Goal: Task Accomplishment & Management: Manage account settings

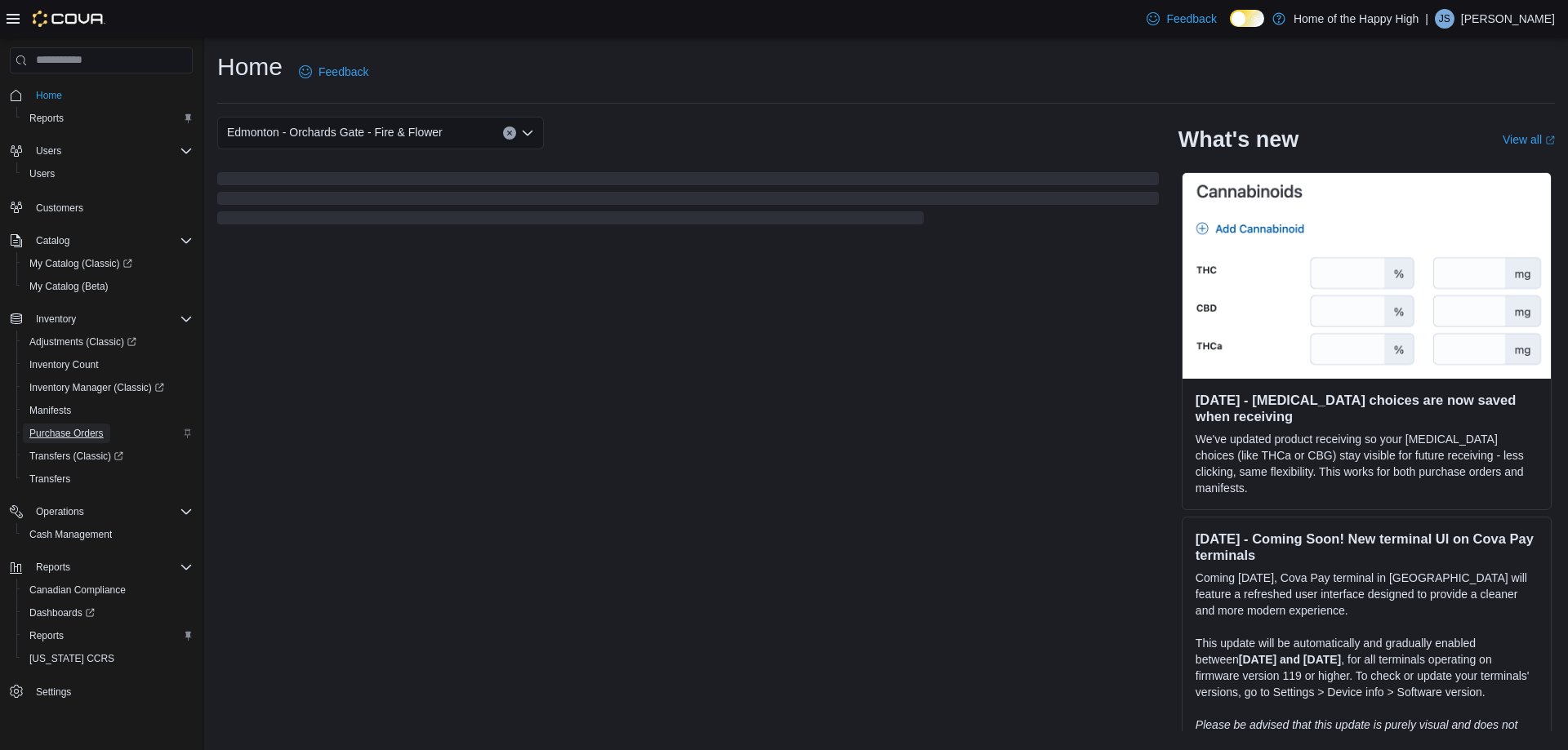
click at [58, 435] on span "Purchase Orders" at bounding box center [66, 434] width 75 height 13
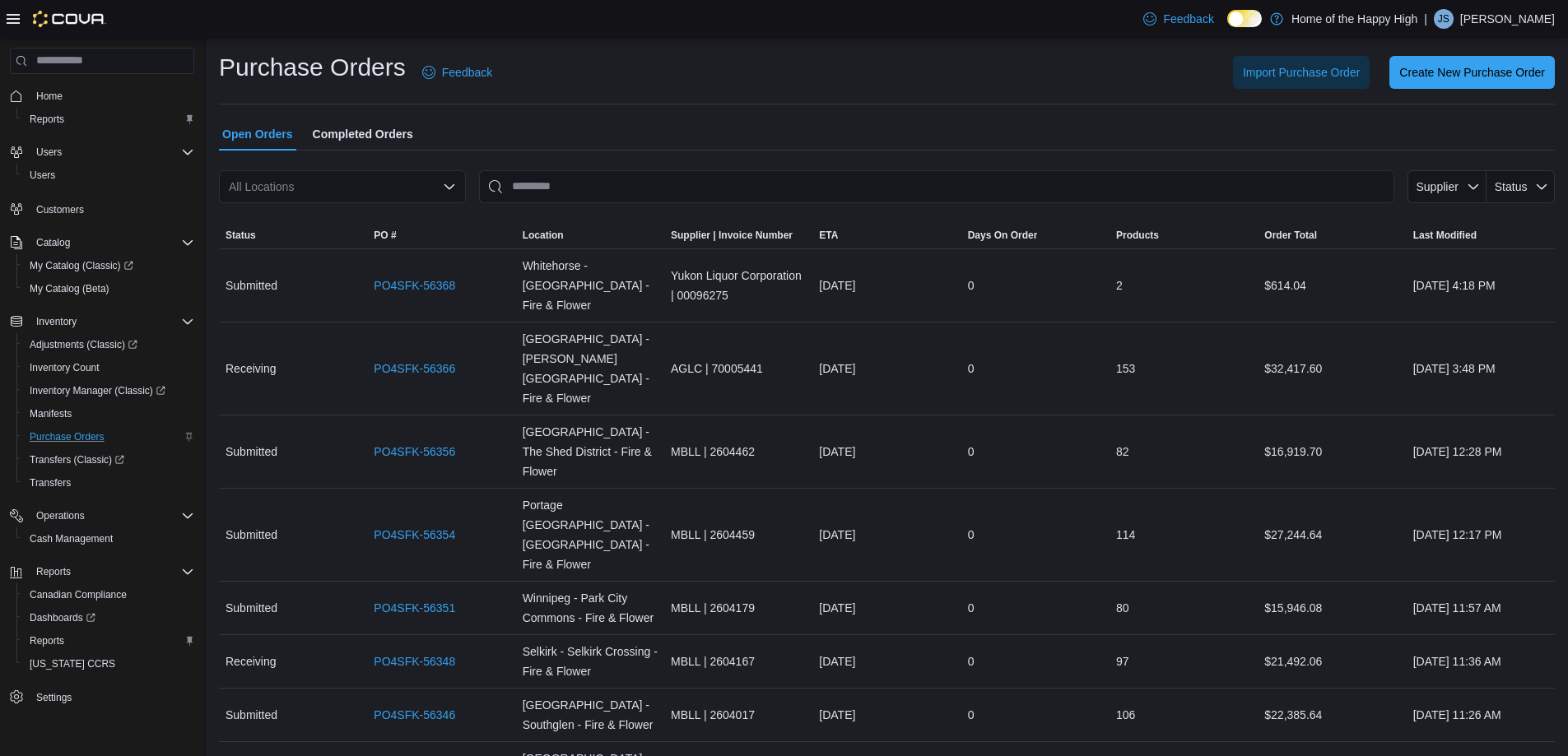
click at [420, 185] on div "All Locations" at bounding box center [342, 186] width 247 height 33
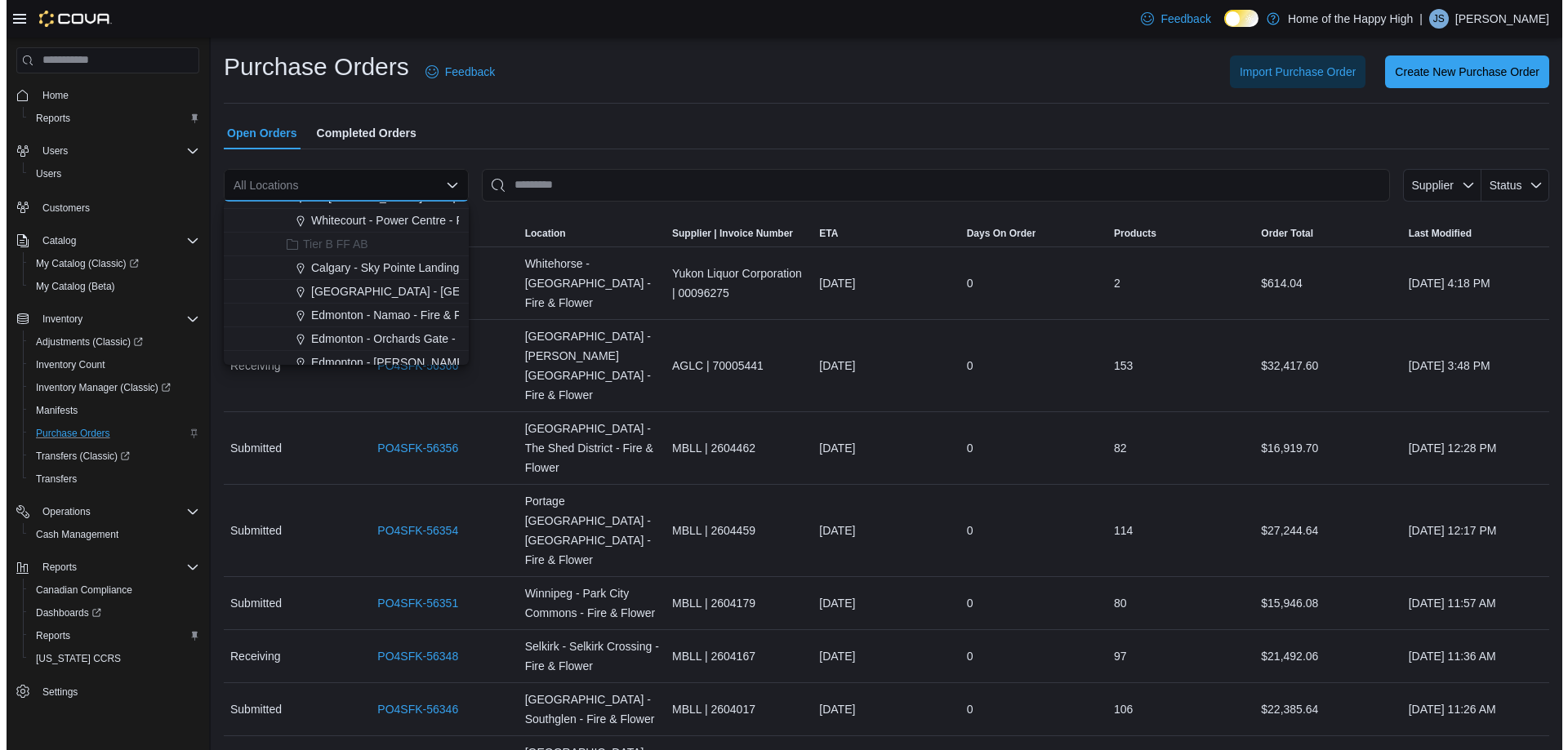
scroll to position [408, 0]
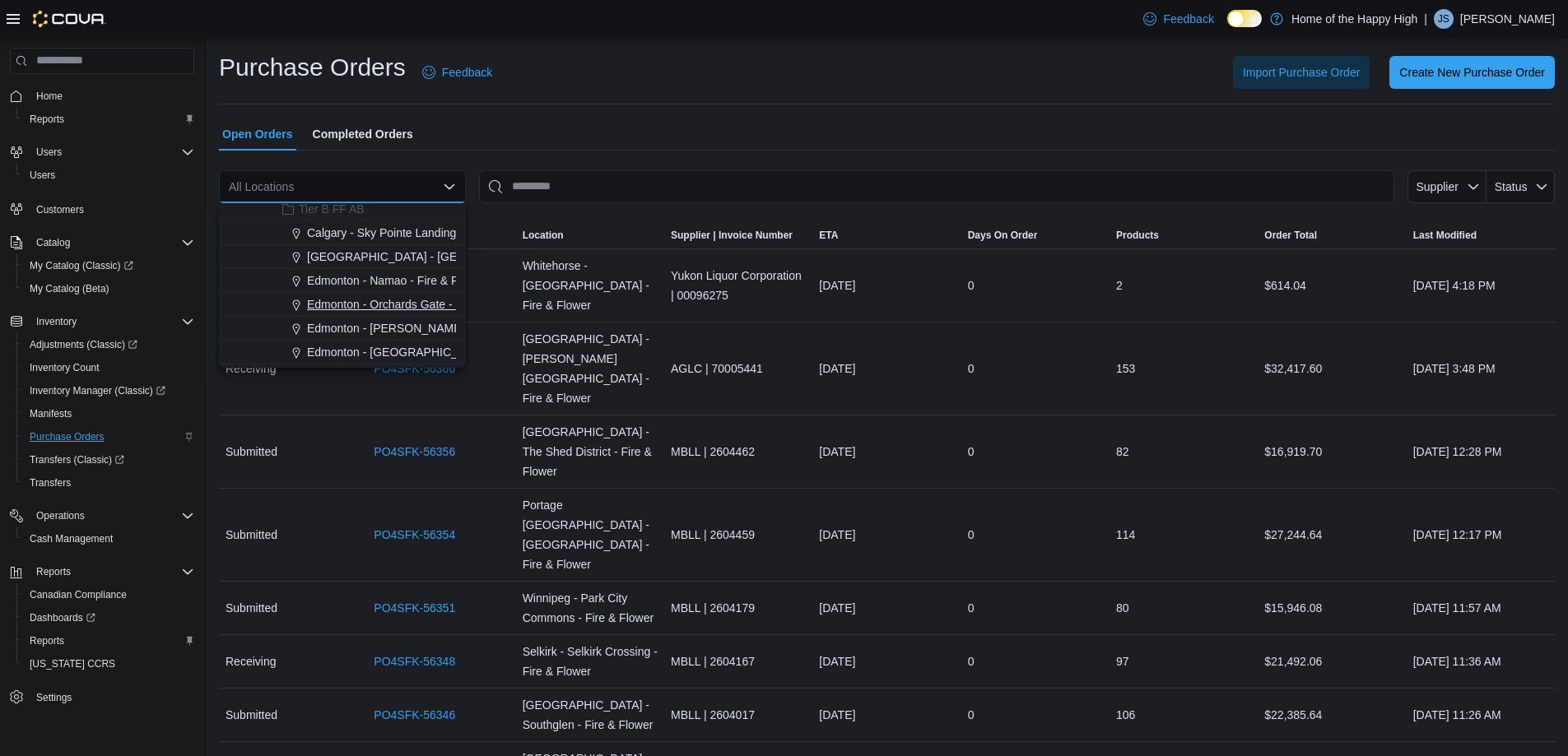
click at [417, 298] on span "Edmonton - Orchards Gate - Fire & Flower" at bounding box center [416, 305] width 217 height 17
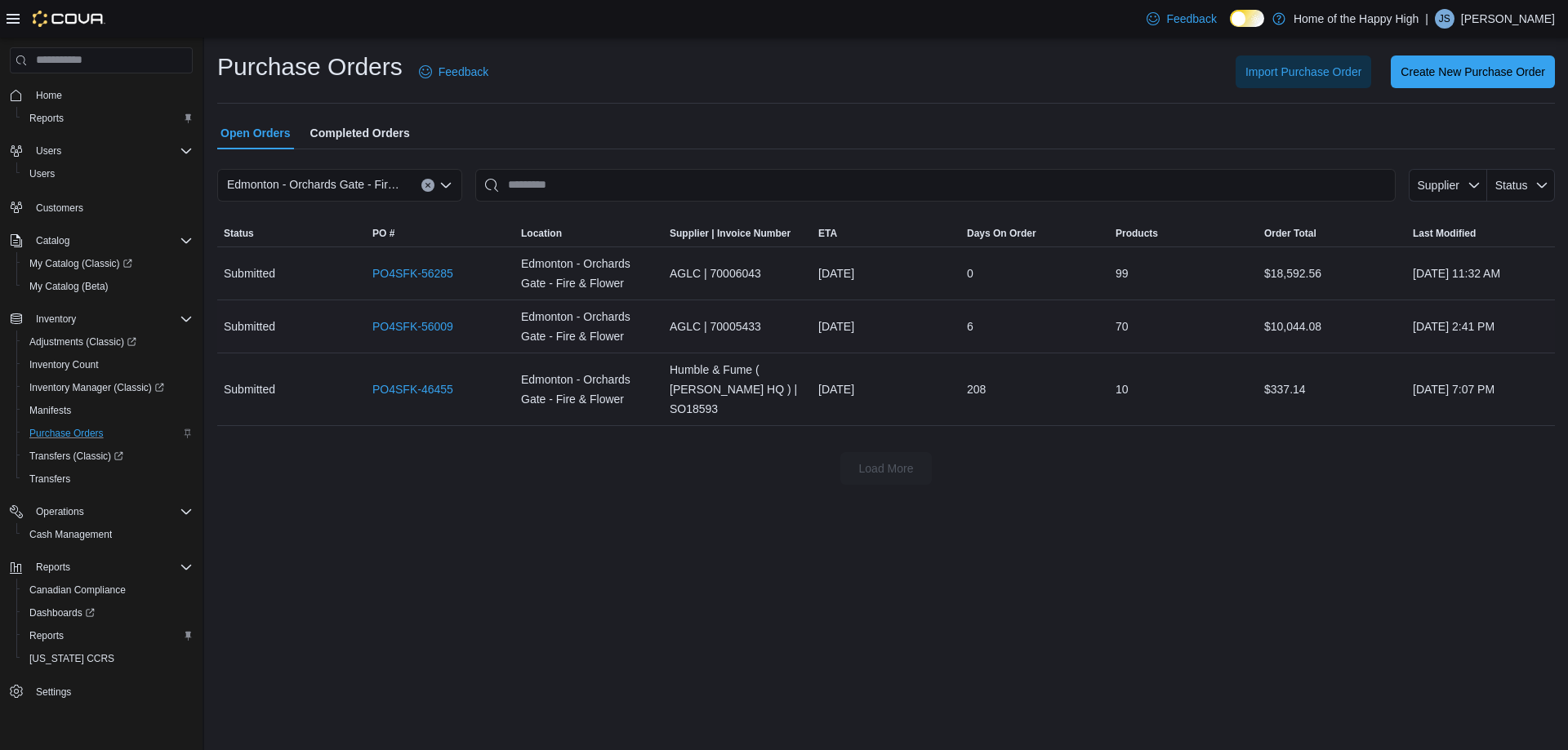
drag, startPoint x: 818, startPoint y: 331, endPoint x: 378, endPoint y: 308, distance: 440.6
click at [948, 330] on div "[DATE]" at bounding box center [885, 326] width 148 height 32
drag, startPoint x: 368, startPoint y: 331, endPoint x: 460, endPoint y: 322, distance: 92.4
click at [460, 322] on div "PO4SFK-56009" at bounding box center [440, 326] width 148 height 32
copy link "PO4SFK-56009"
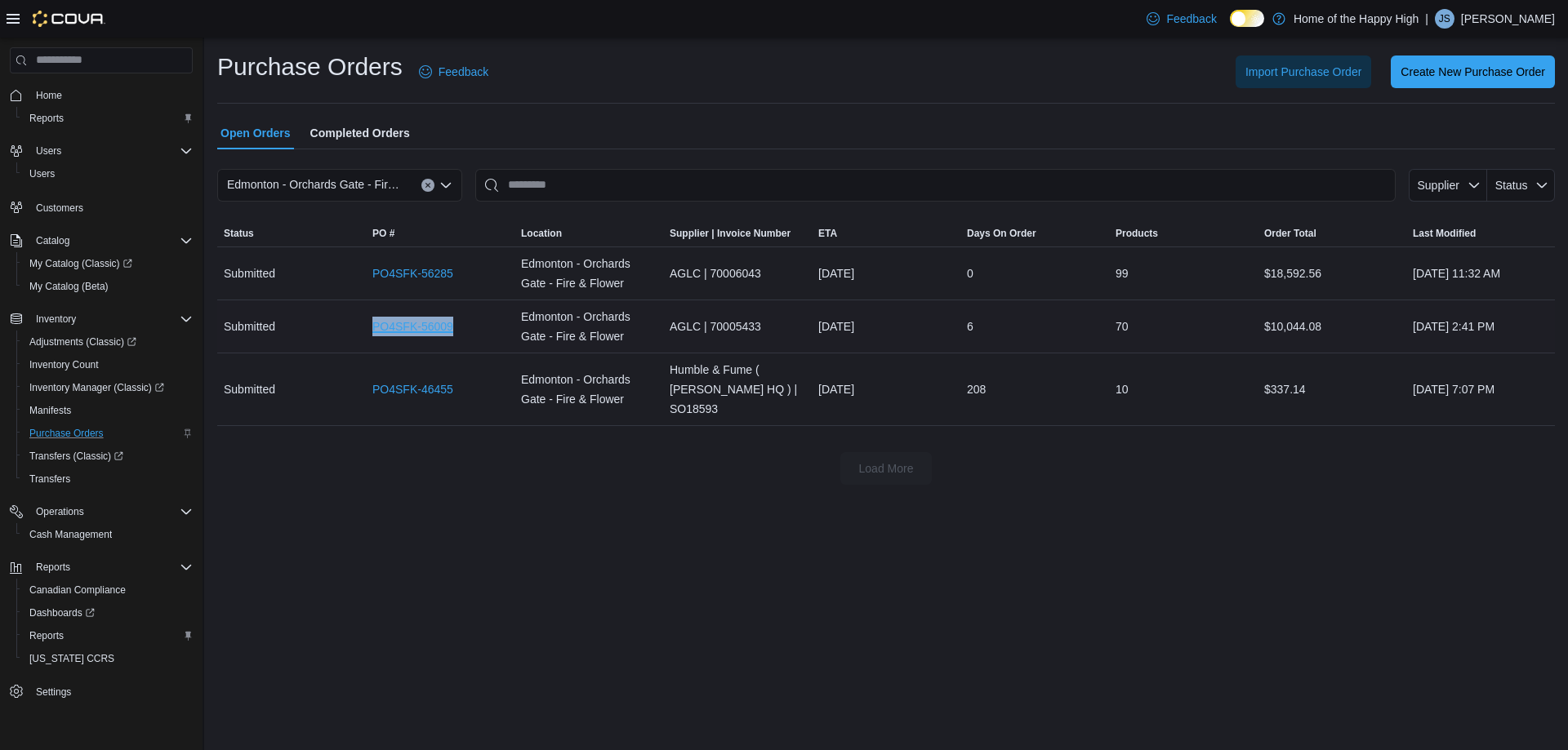
click at [403, 331] on link "PO4SFK-56009" at bounding box center [413, 327] width 81 height 20
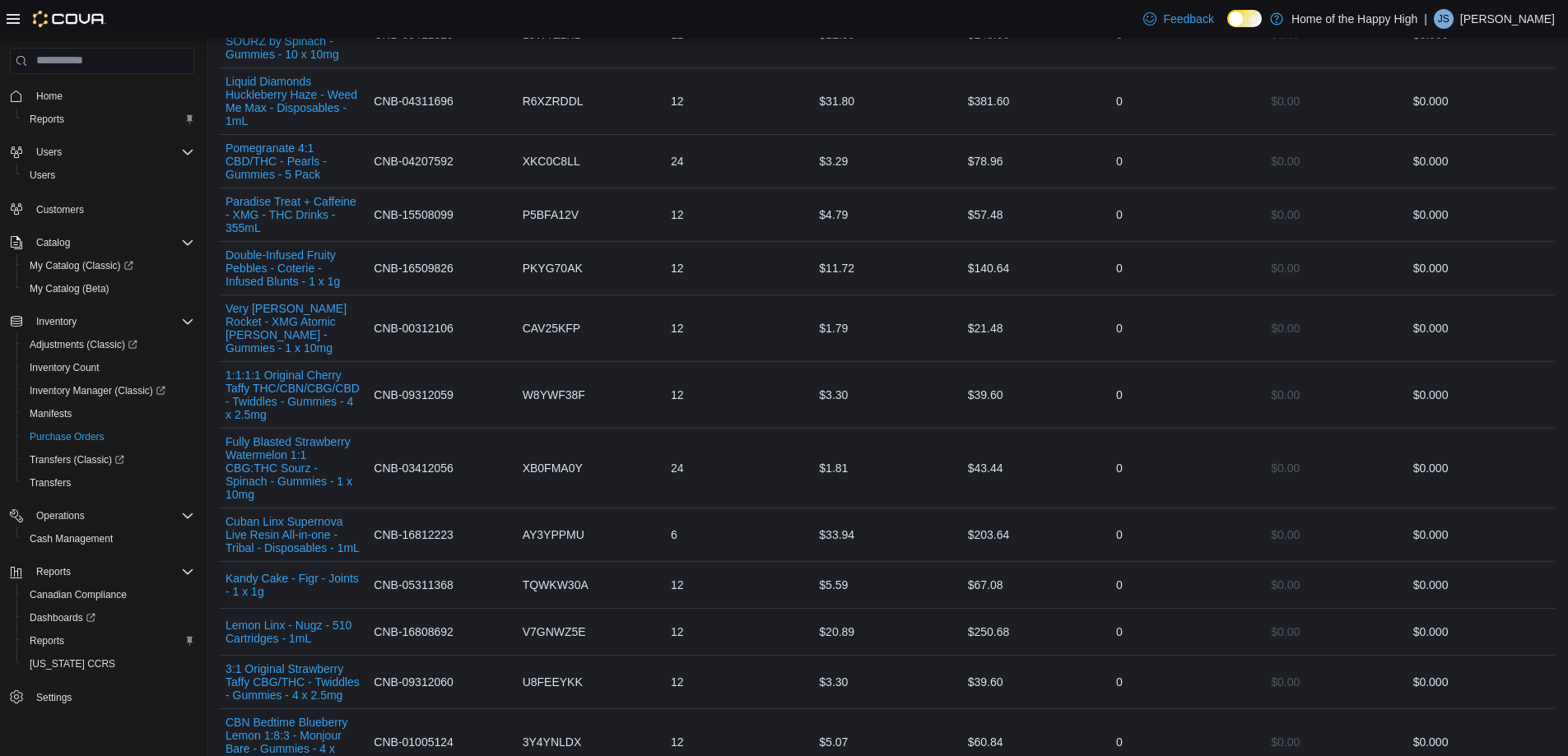
scroll to position [4106, 0]
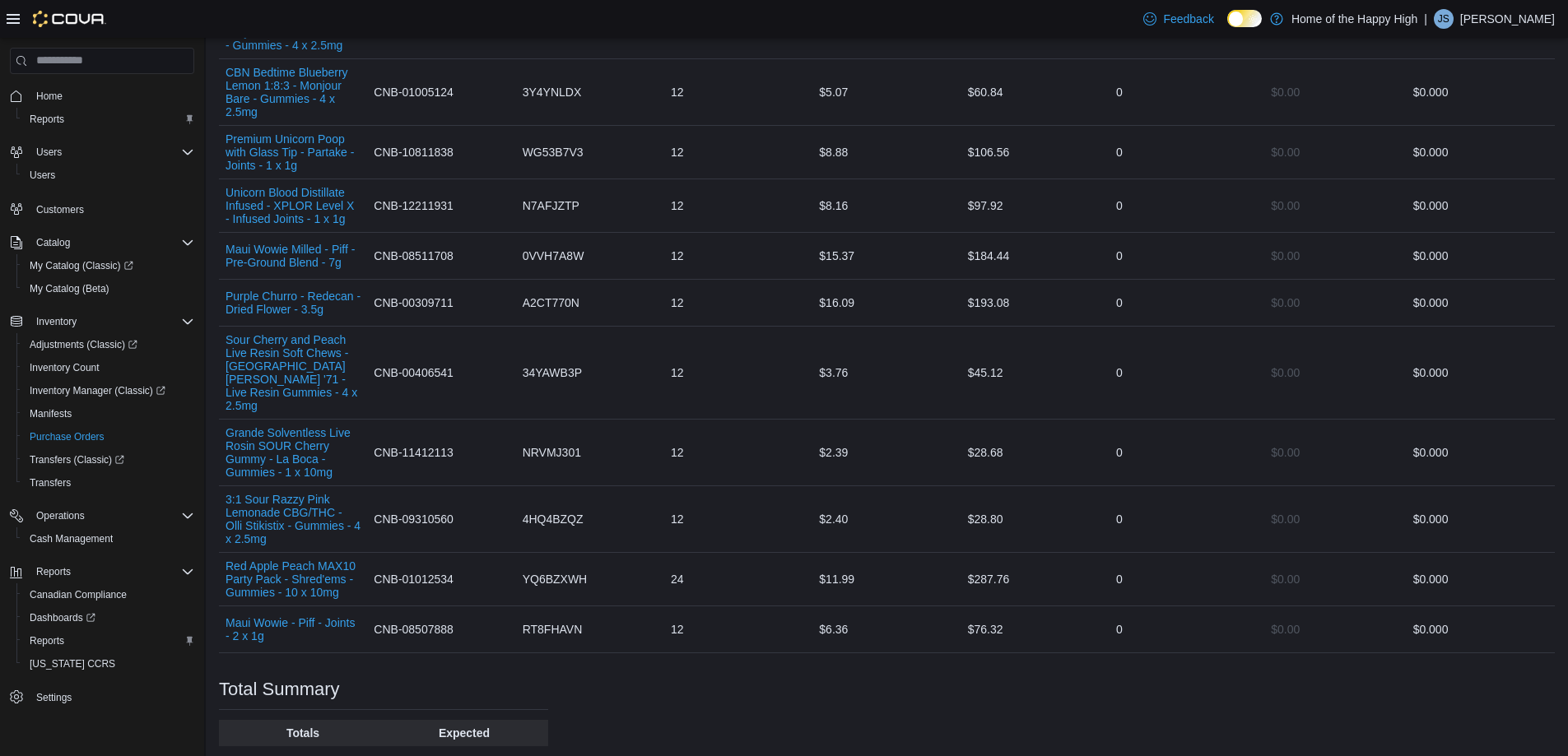
drag, startPoint x: 432, startPoint y: 729, endPoint x: 503, endPoint y: 718, distance: 71.8
copy p "$10,044.08"
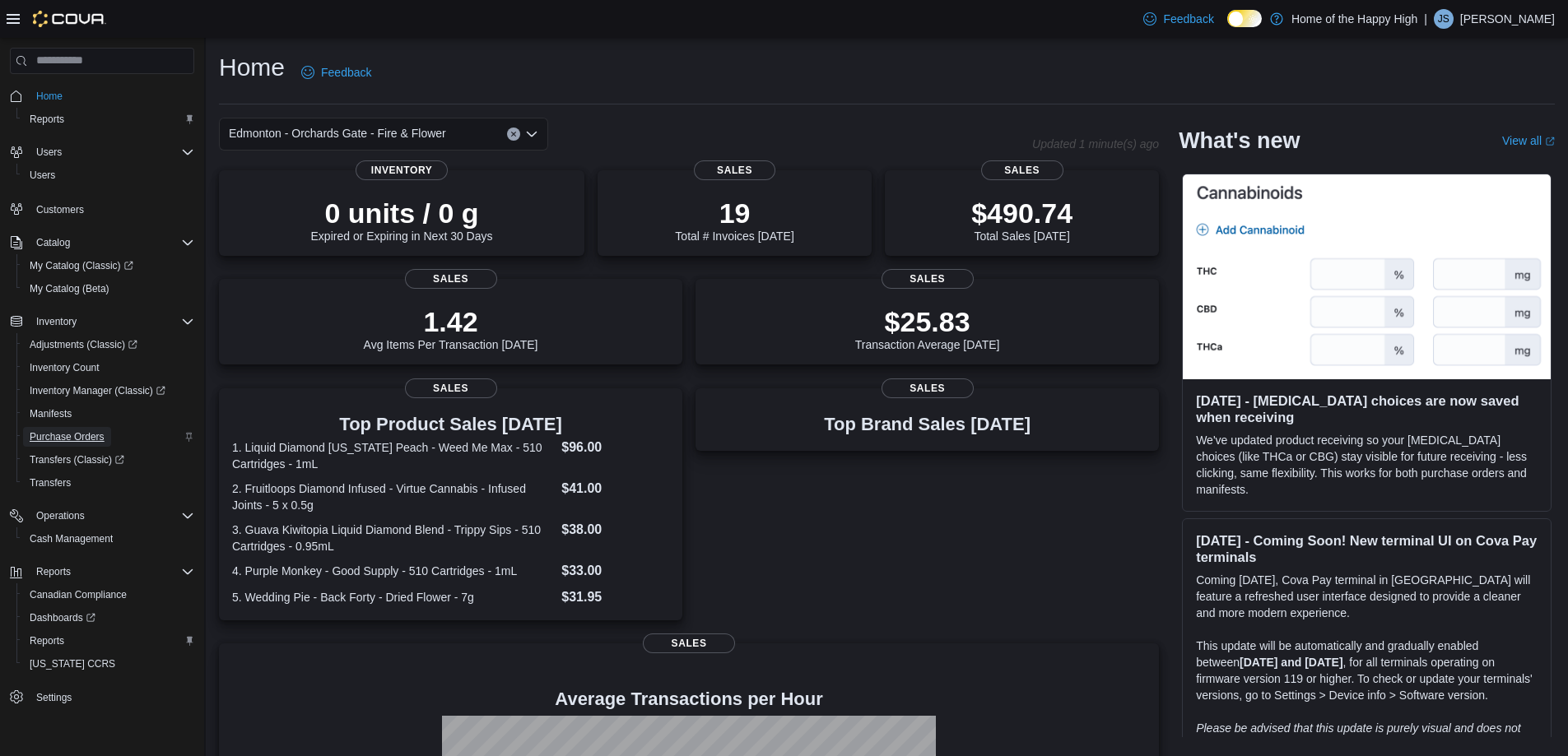
click at [71, 438] on span "Purchase Orders" at bounding box center [67, 437] width 75 height 13
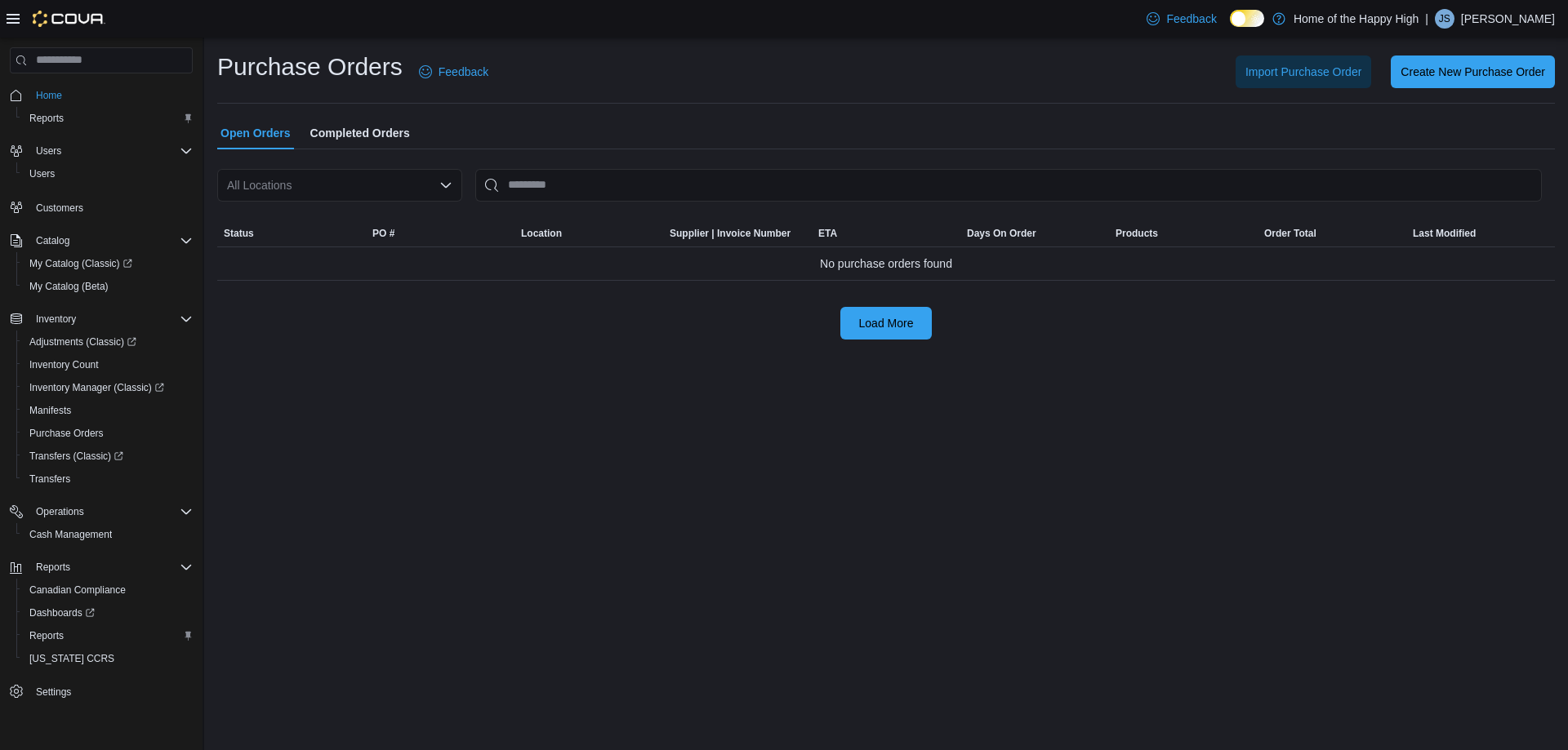
click at [339, 176] on div "All Locations" at bounding box center [340, 185] width 245 height 32
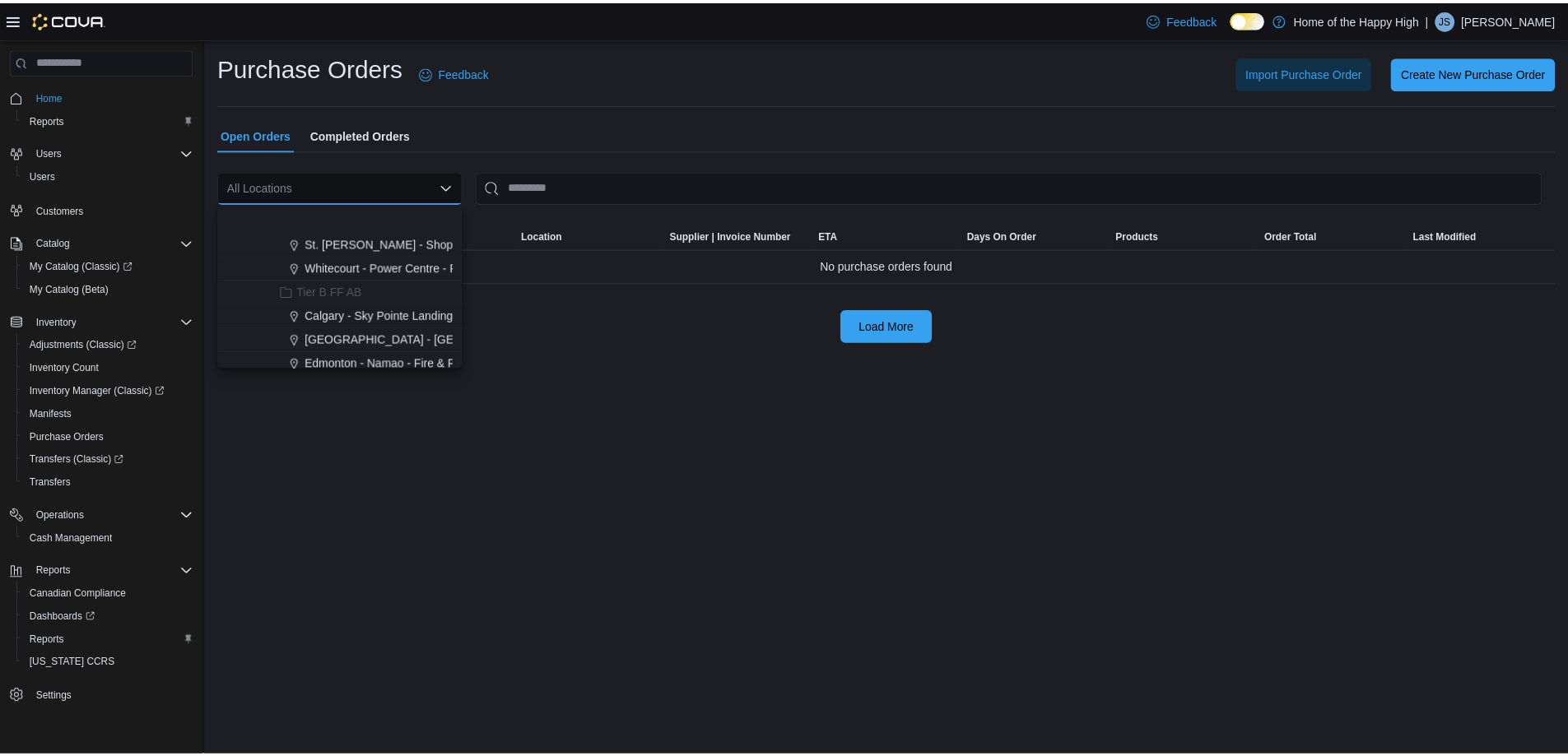
scroll to position [411, 0]
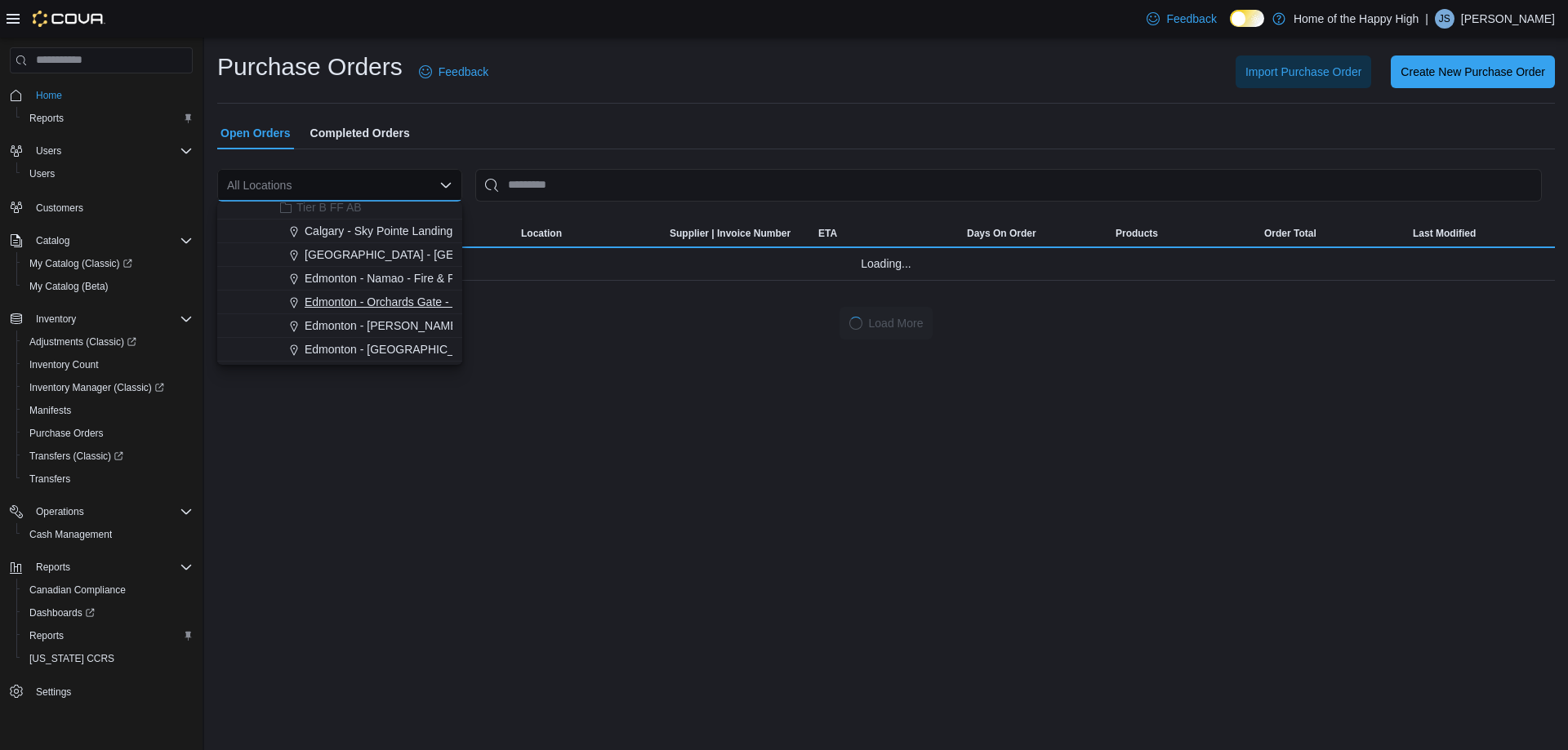
click at [413, 313] on button "Edmonton - Orchards Gate - Fire & Flower" at bounding box center [340, 302] width 245 height 24
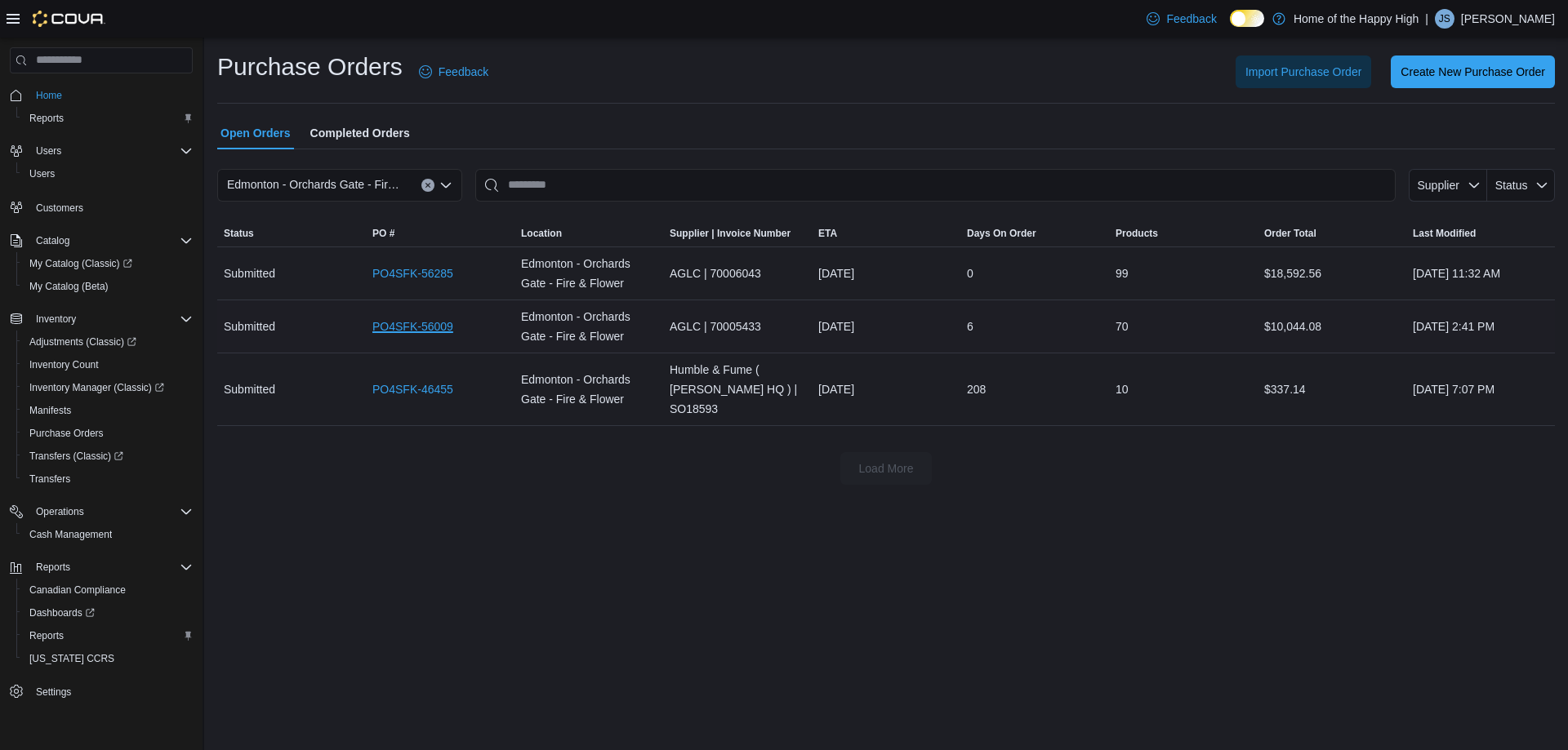
click at [410, 320] on link "PO4SFK-56009" at bounding box center [413, 327] width 81 height 20
click at [1344, 70] on span "Import Purchase Order" at bounding box center [1304, 71] width 116 height 17
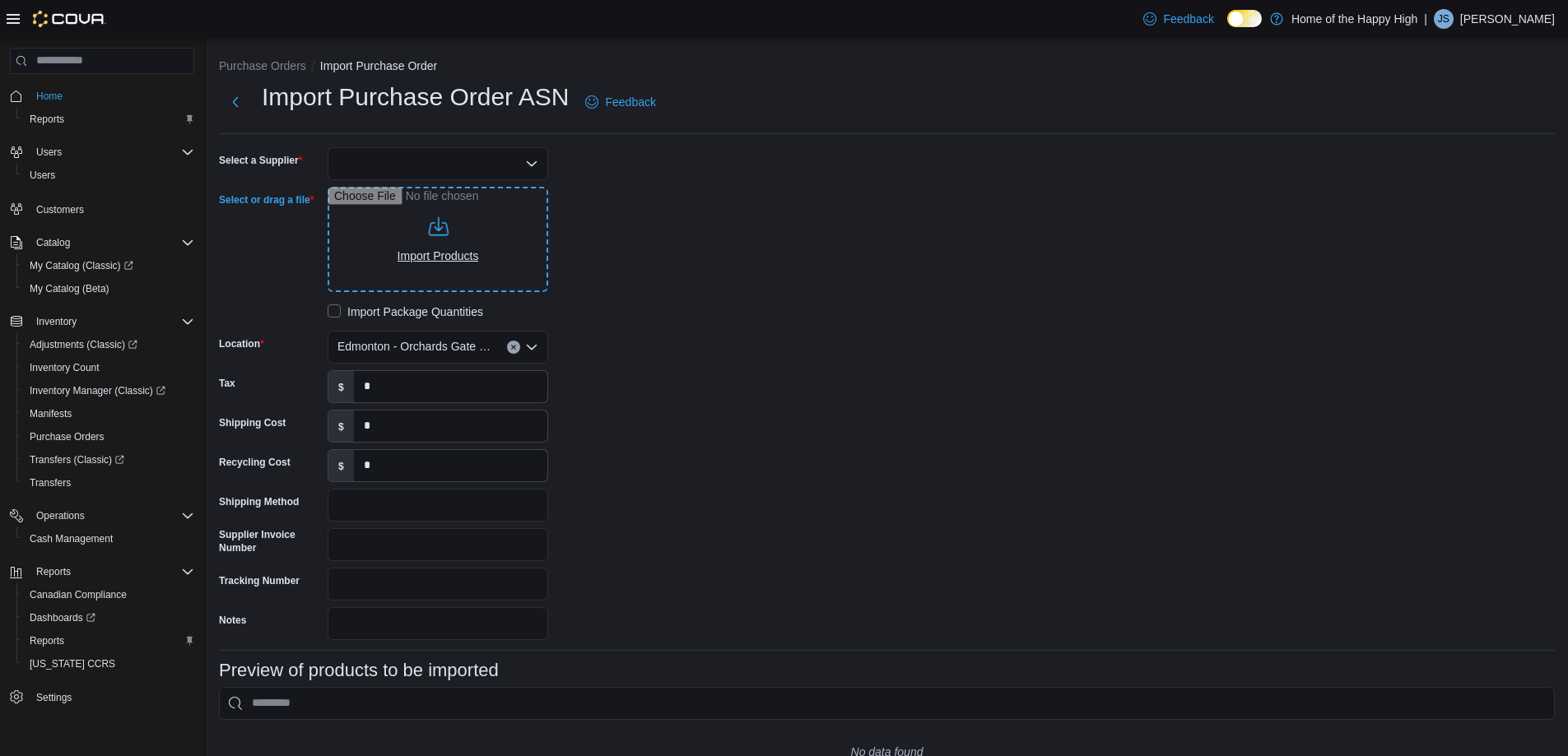
click at [454, 264] on input "Select or drag a file" at bounding box center [438, 239] width 220 height 105
click at [518, 159] on div at bounding box center [438, 164] width 220 height 33
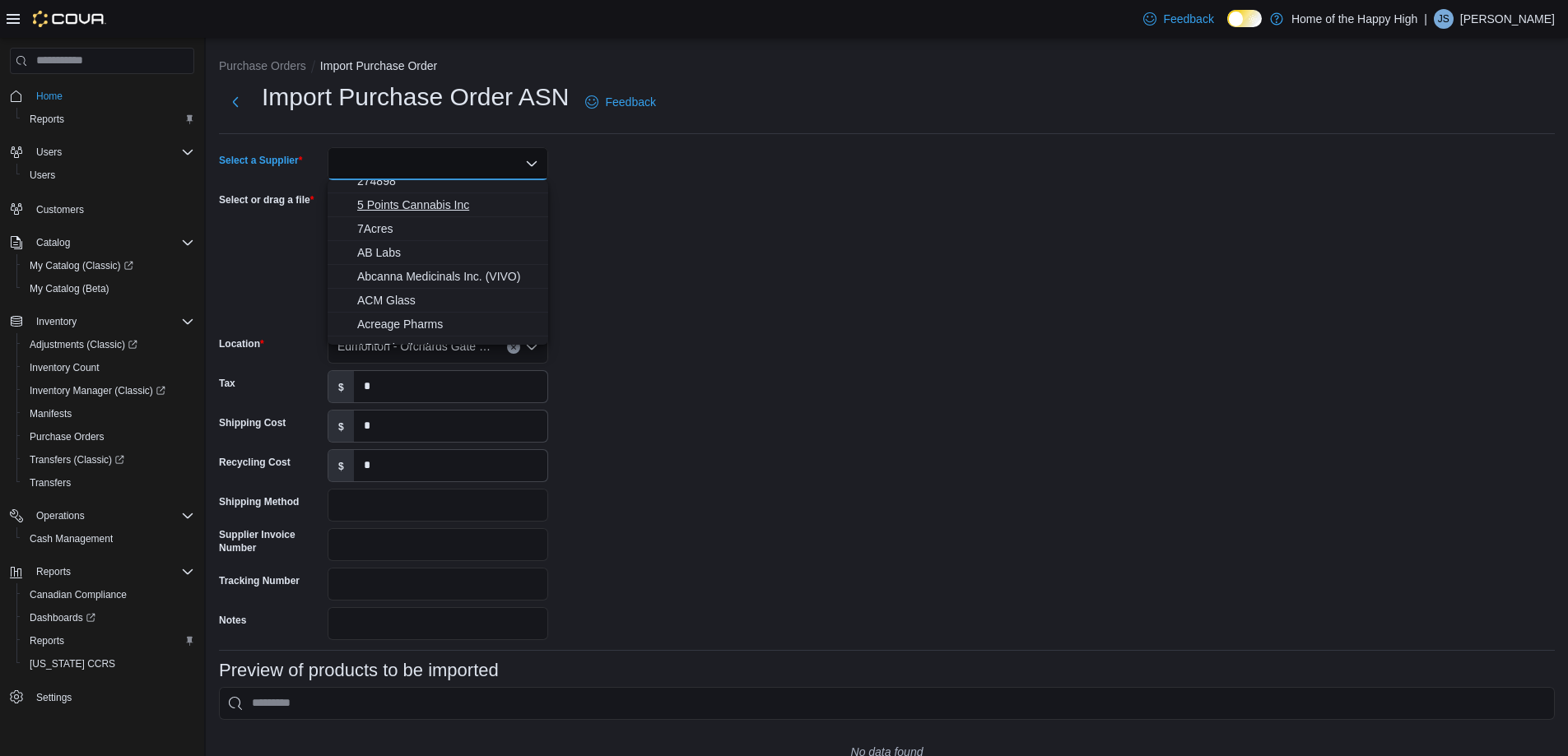
scroll to position [164, 0]
click at [437, 297] on span "AGLC" at bounding box center [448, 290] width 181 height 17
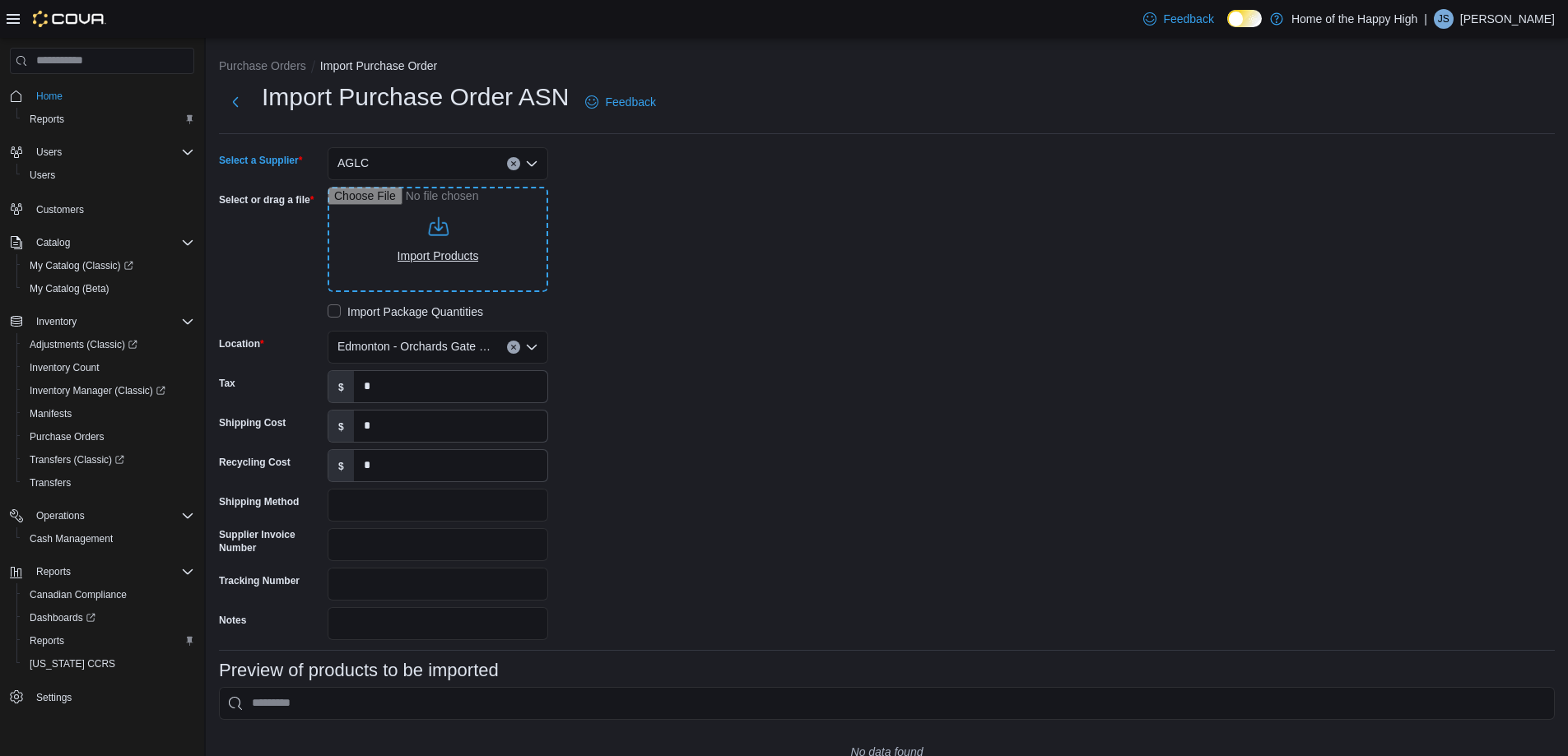
click at [420, 262] on input "Select or drag a file" at bounding box center [438, 239] width 220 height 105
click at [429, 220] on input "Select or drag a file" at bounding box center [438, 239] width 220 height 105
click at [415, 255] on input "Select or drag a file" at bounding box center [438, 239] width 220 height 105
type input "**********"
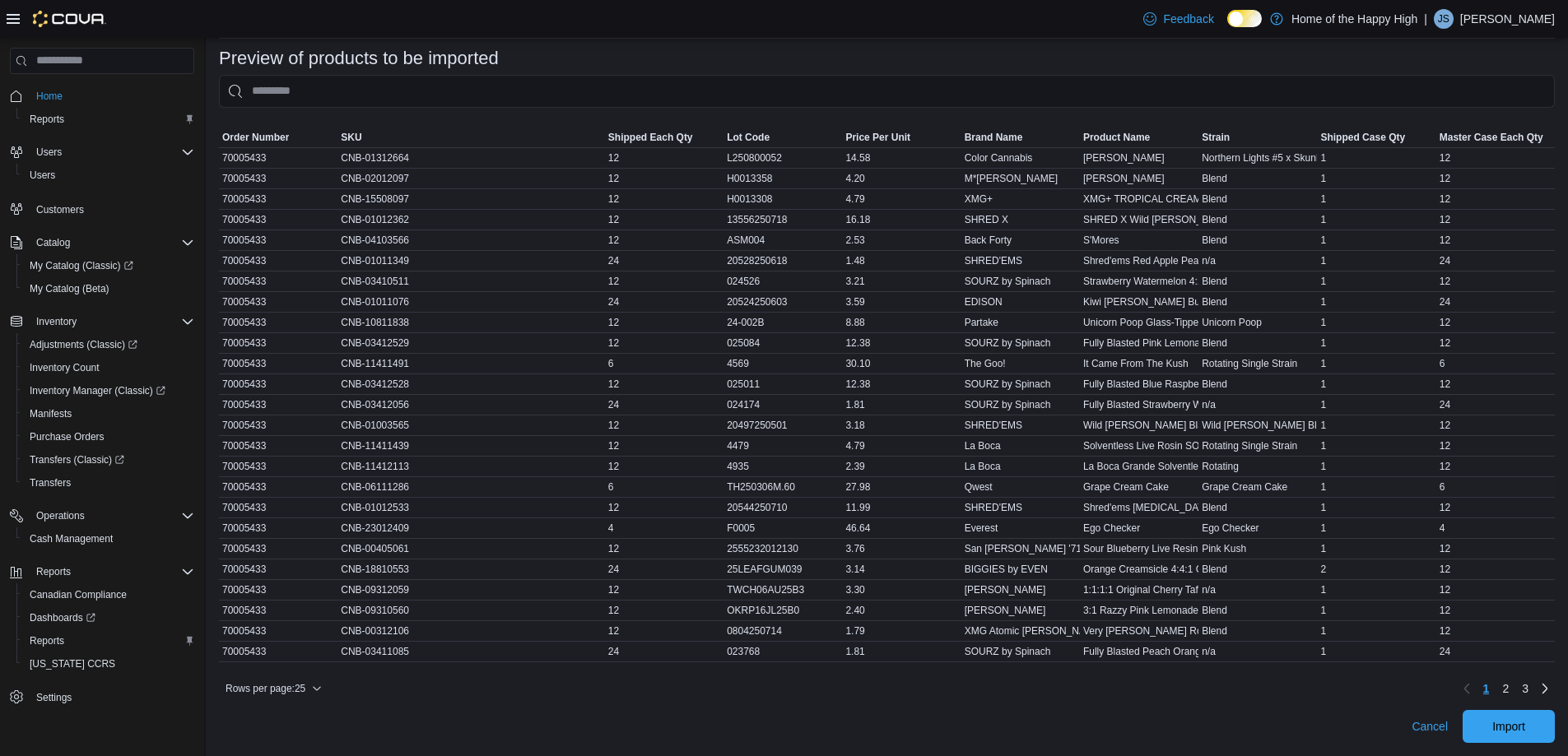
scroll to position [624, 0]
click at [1509, 693] on span "2" at bounding box center [1506, 688] width 7 height 17
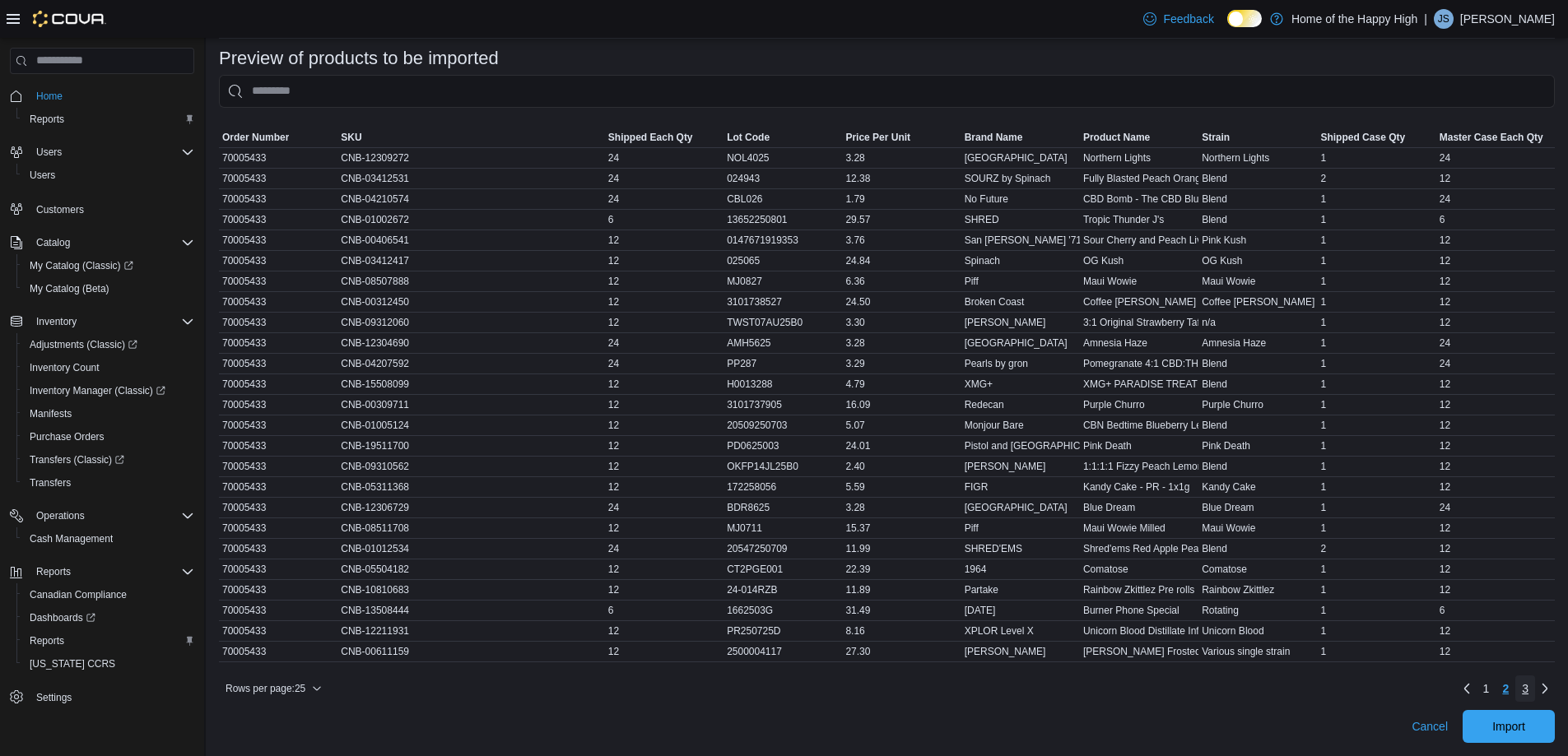
click at [1529, 690] on span "3" at bounding box center [1525, 688] width 7 height 17
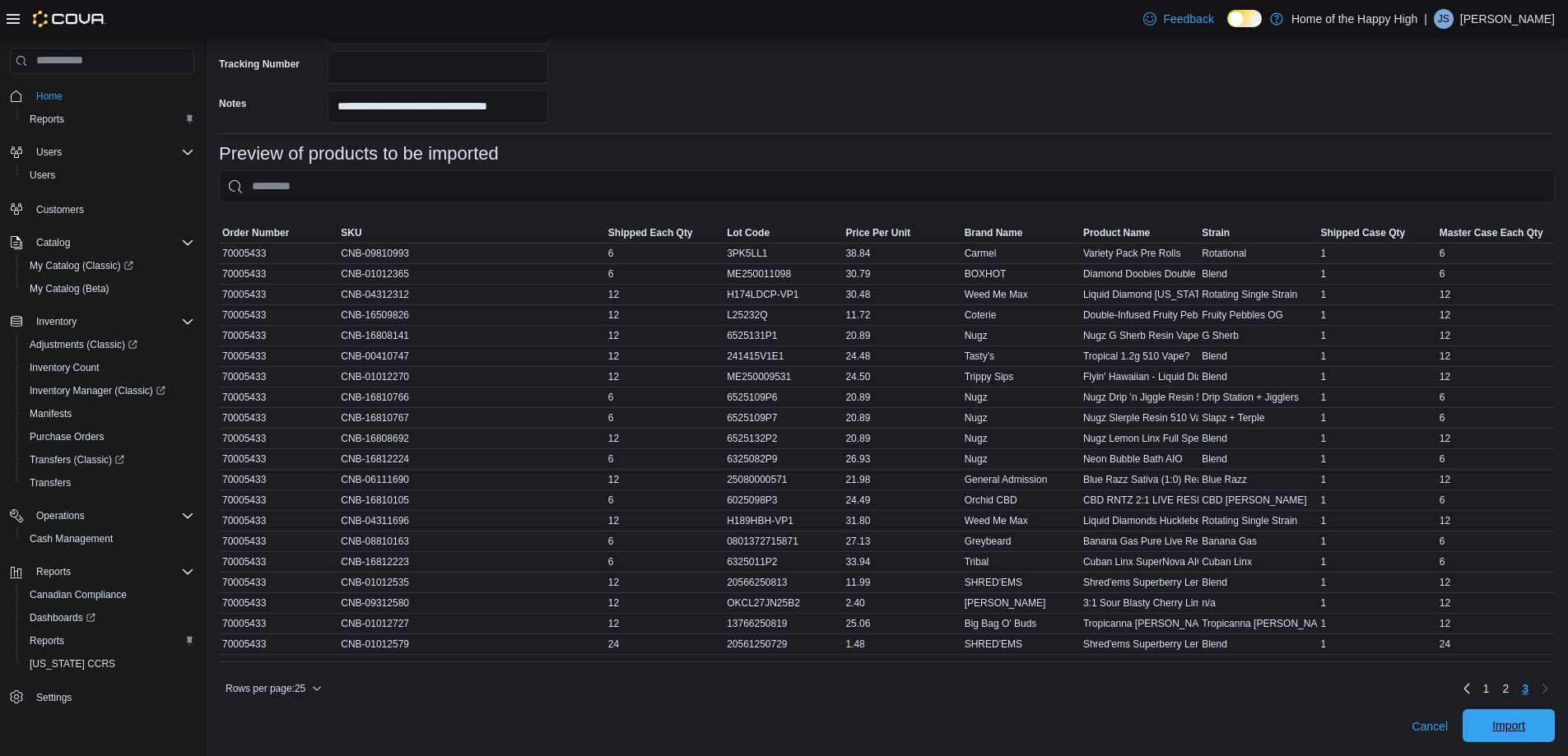
click at [1524, 732] on span "Import" at bounding box center [1509, 726] width 33 height 17
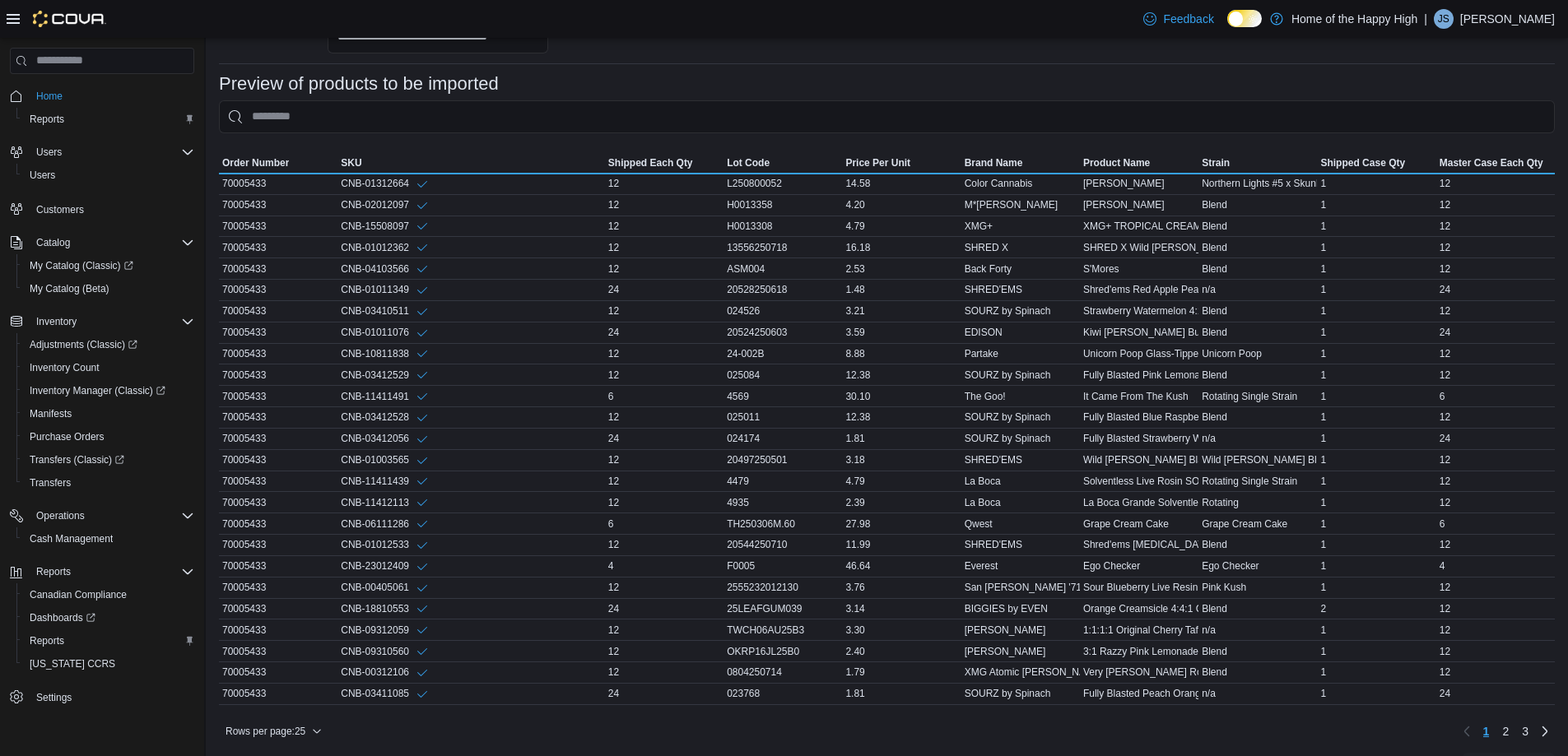
scroll to position [643, 0]
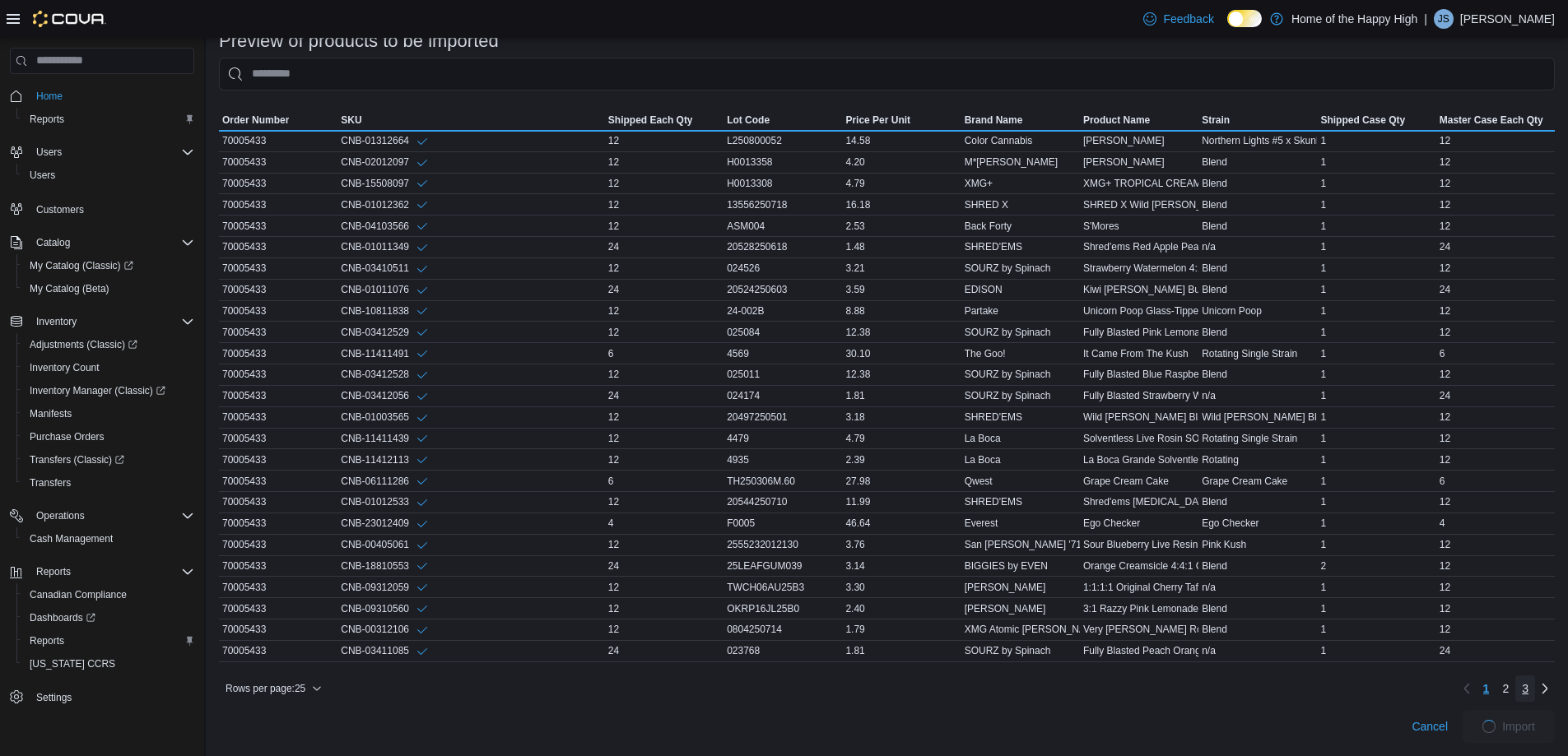
click at [1529, 688] on span "3" at bounding box center [1525, 688] width 7 height 17
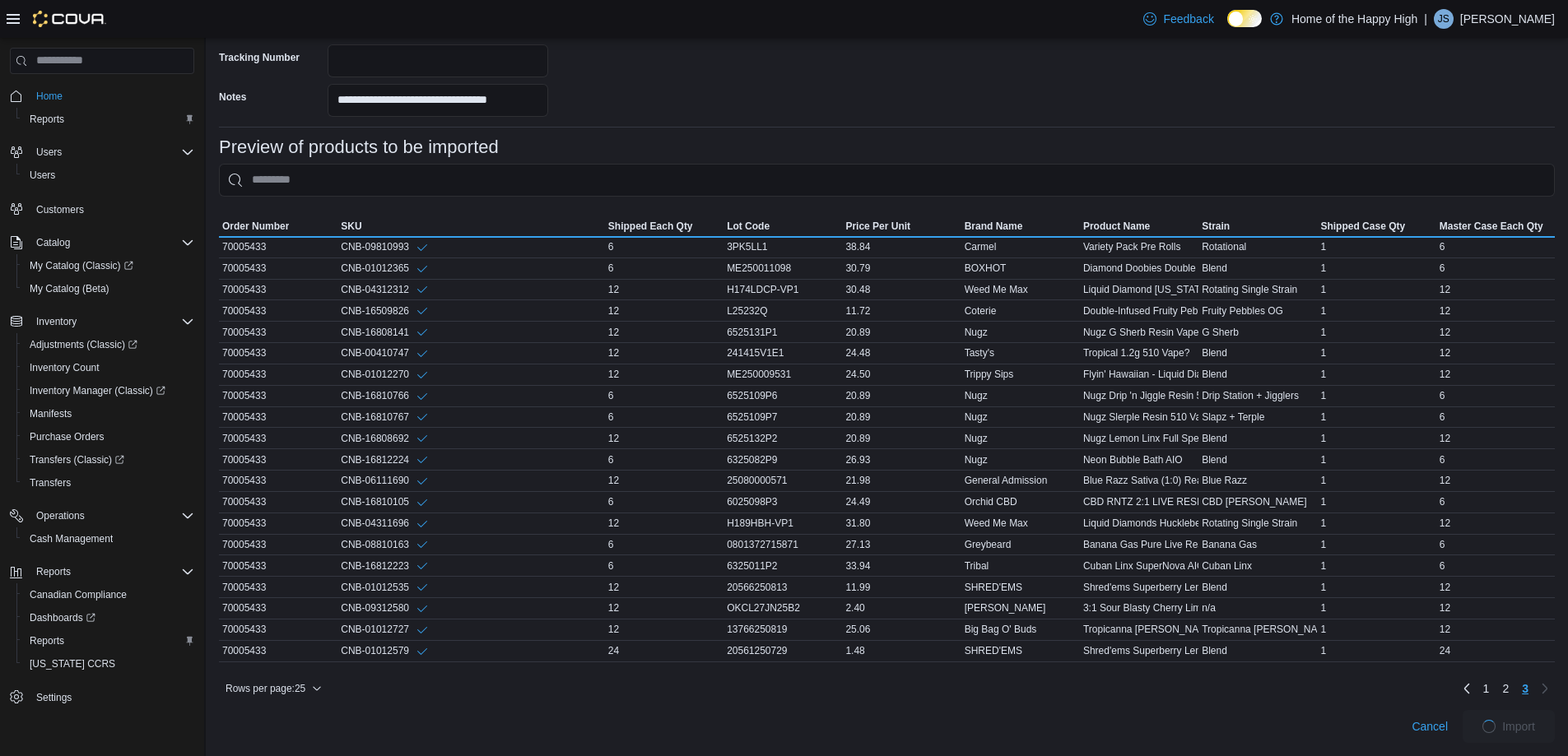
scroll to position [537, 0]
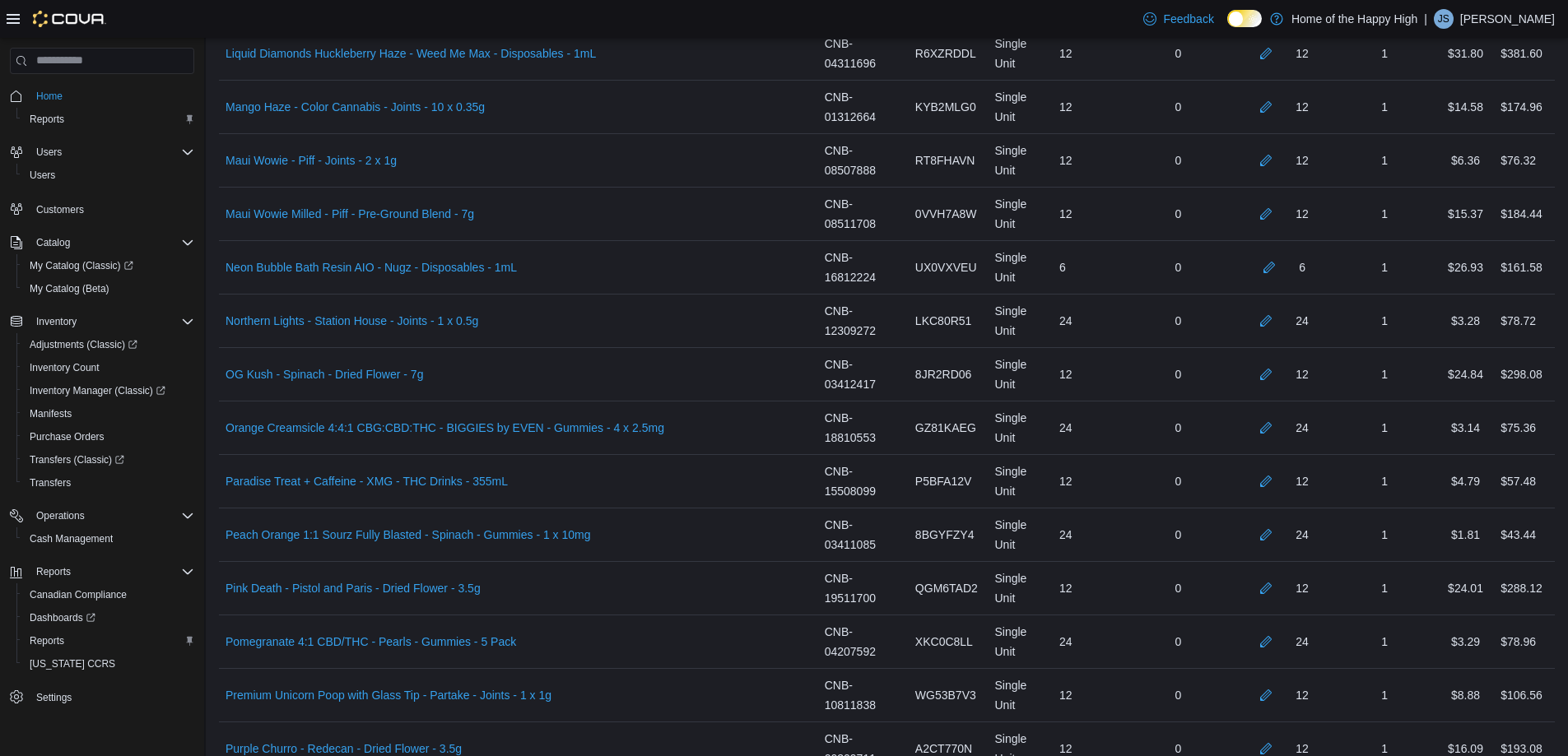
scroll to position [2392, 0]
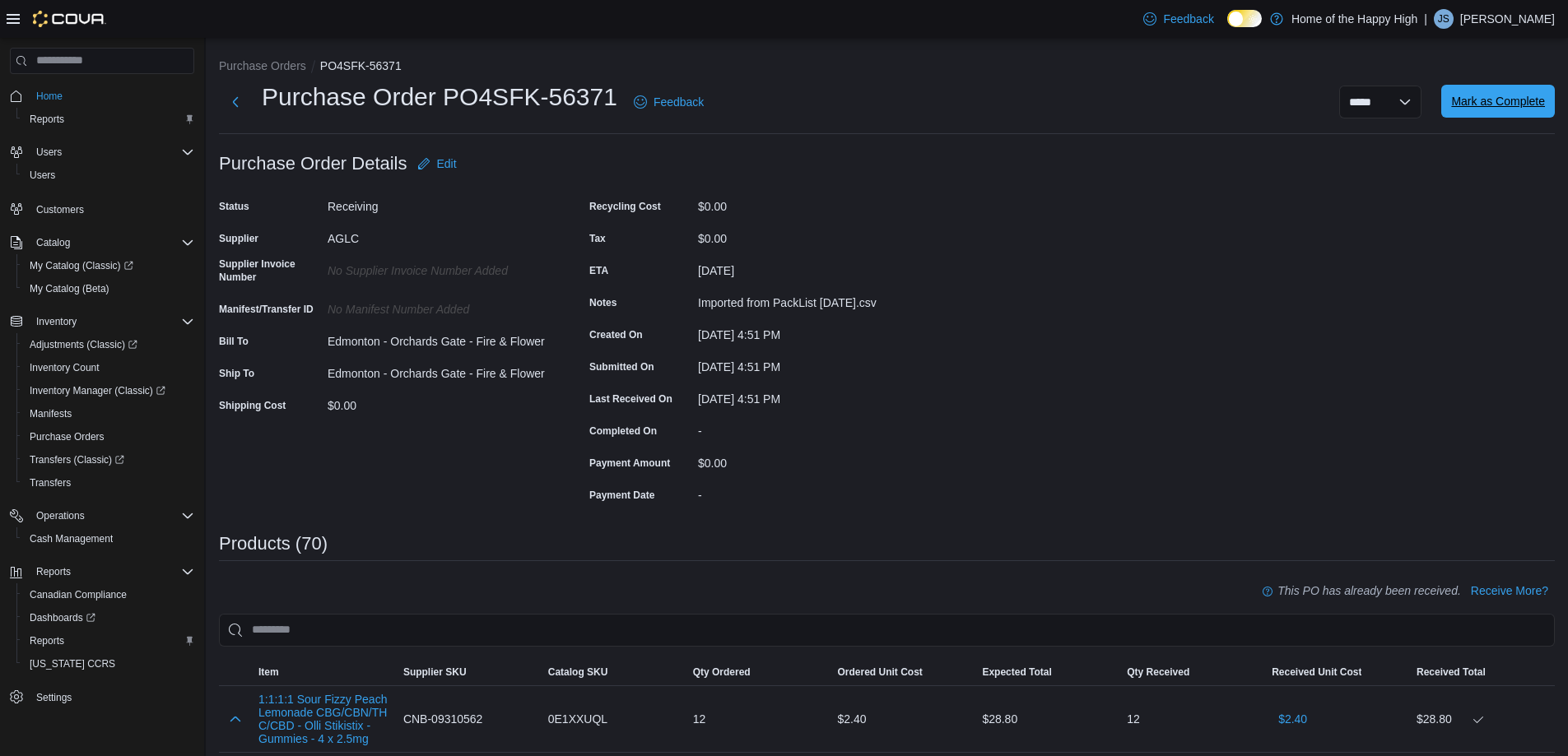
click at [1525, 98] on span "Mark as Complete" at bounding box center [1498, 101] width 94 height 17
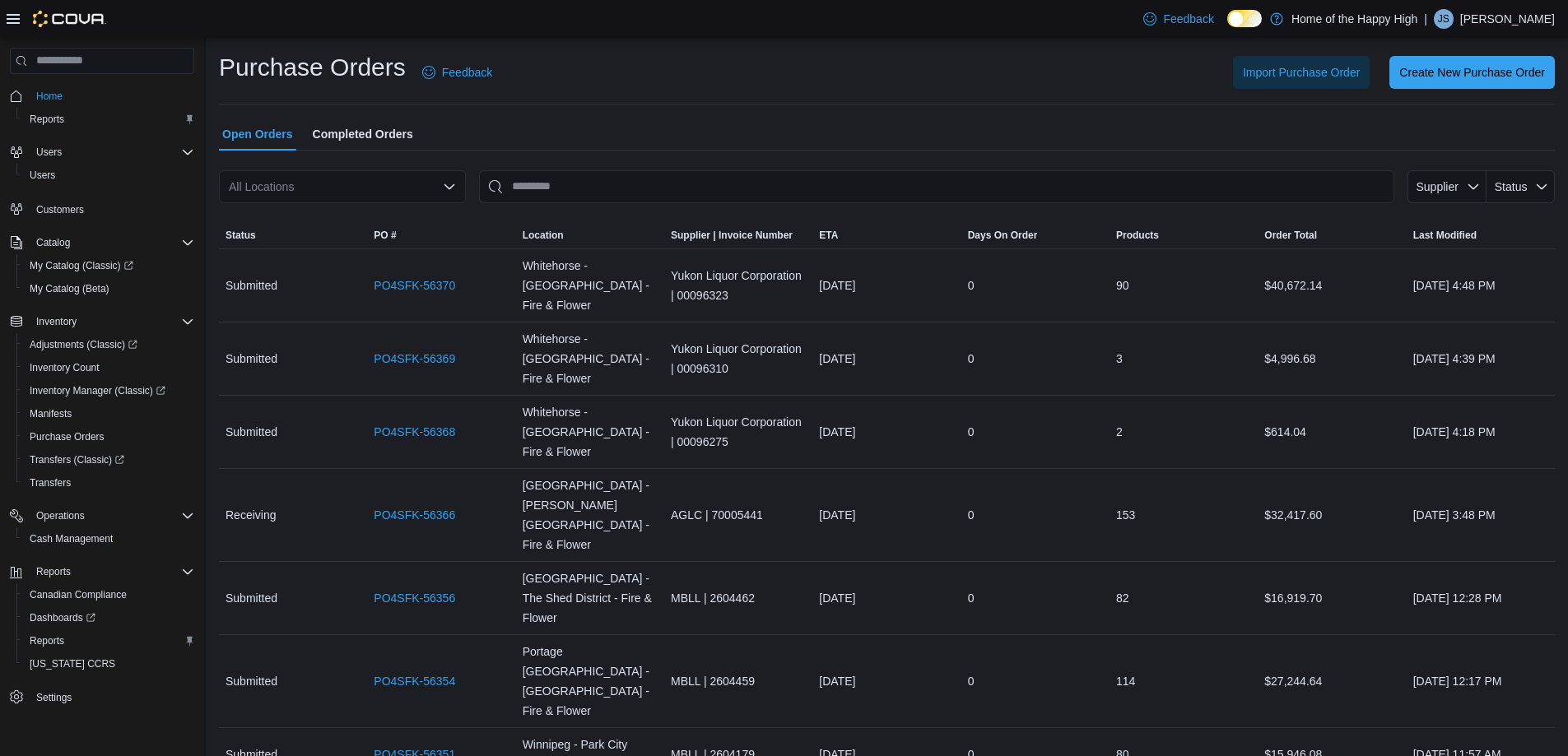
click at [433, 189] on div "All Locations" at bounding box center [342, 186] width 247 height 33
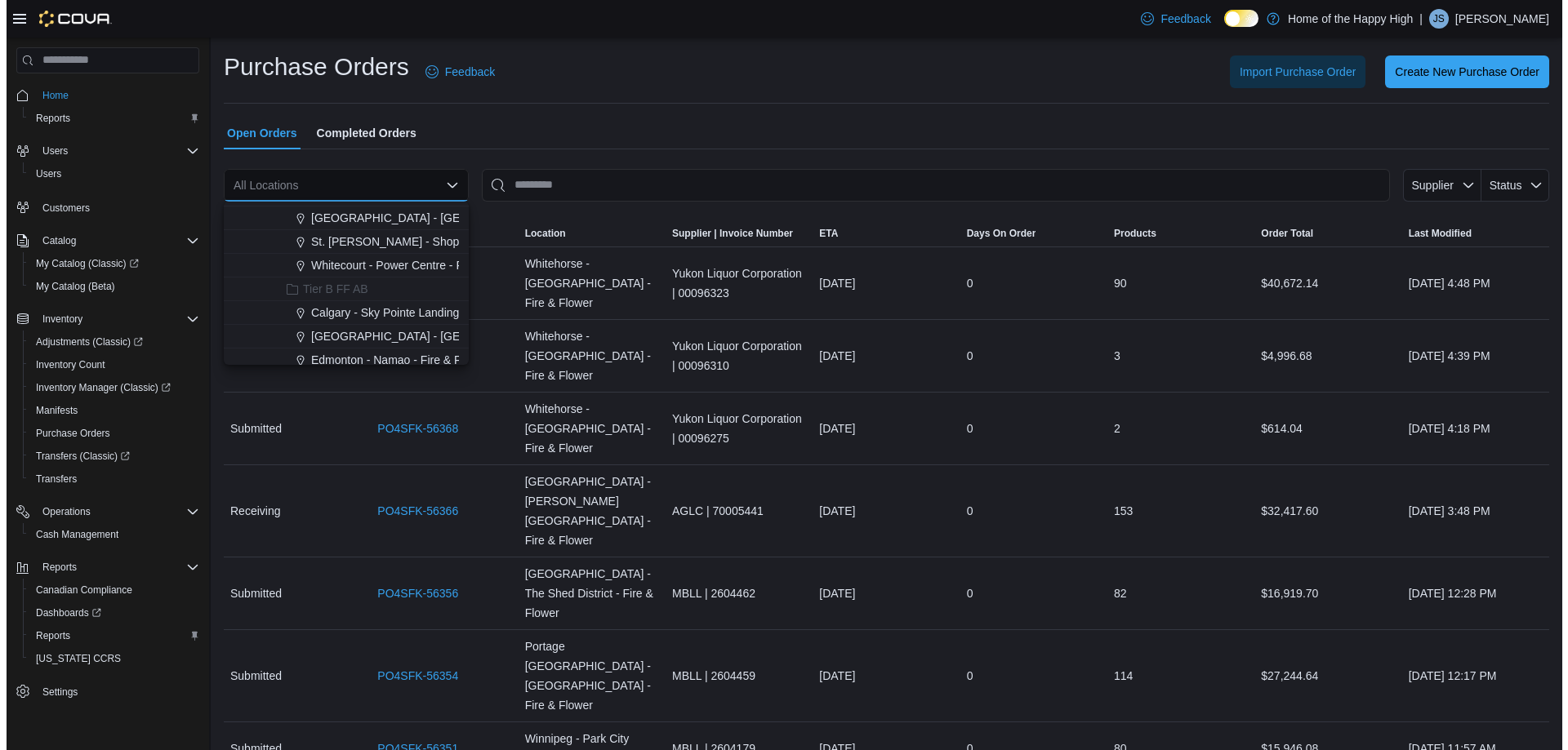
scroll to position [490, 0]
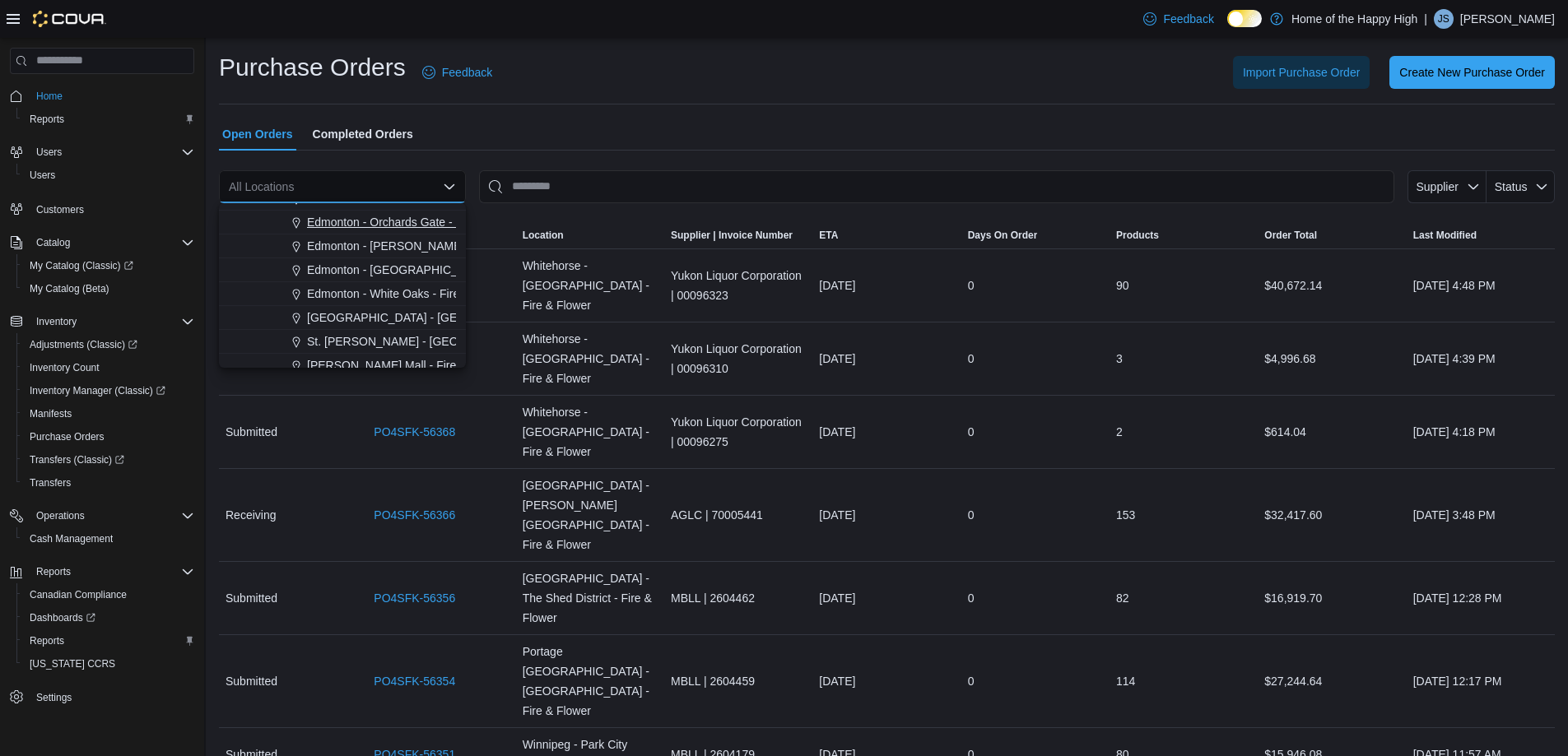
click at [407, 225] on span "Edmonton - Orchards Gate - Fire & Flower" at bounding box center [416, 222] width 217 height 17
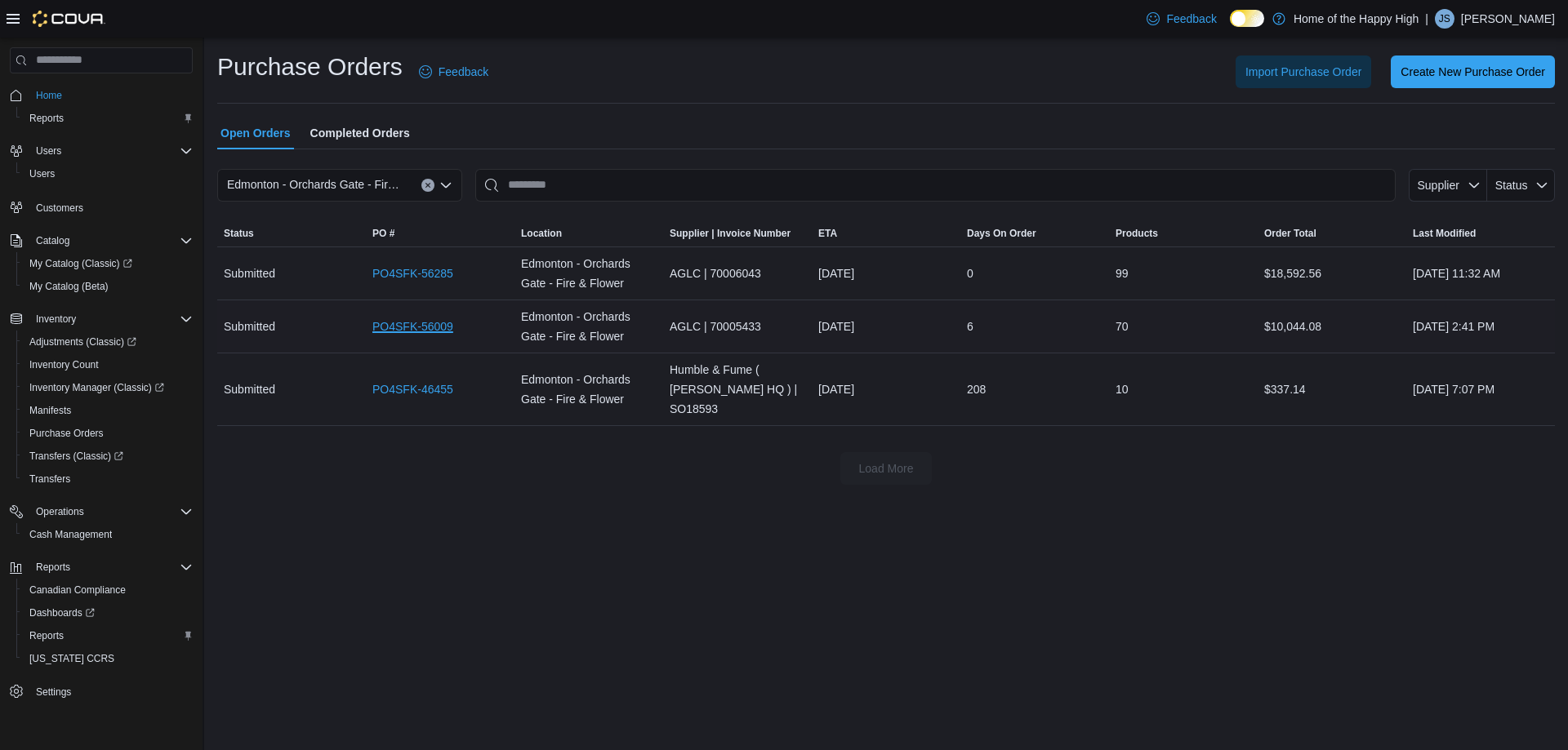
click at [404, 329] on link "PO4SFK-56009" at bounding box center [413, 327] width 81 height 20
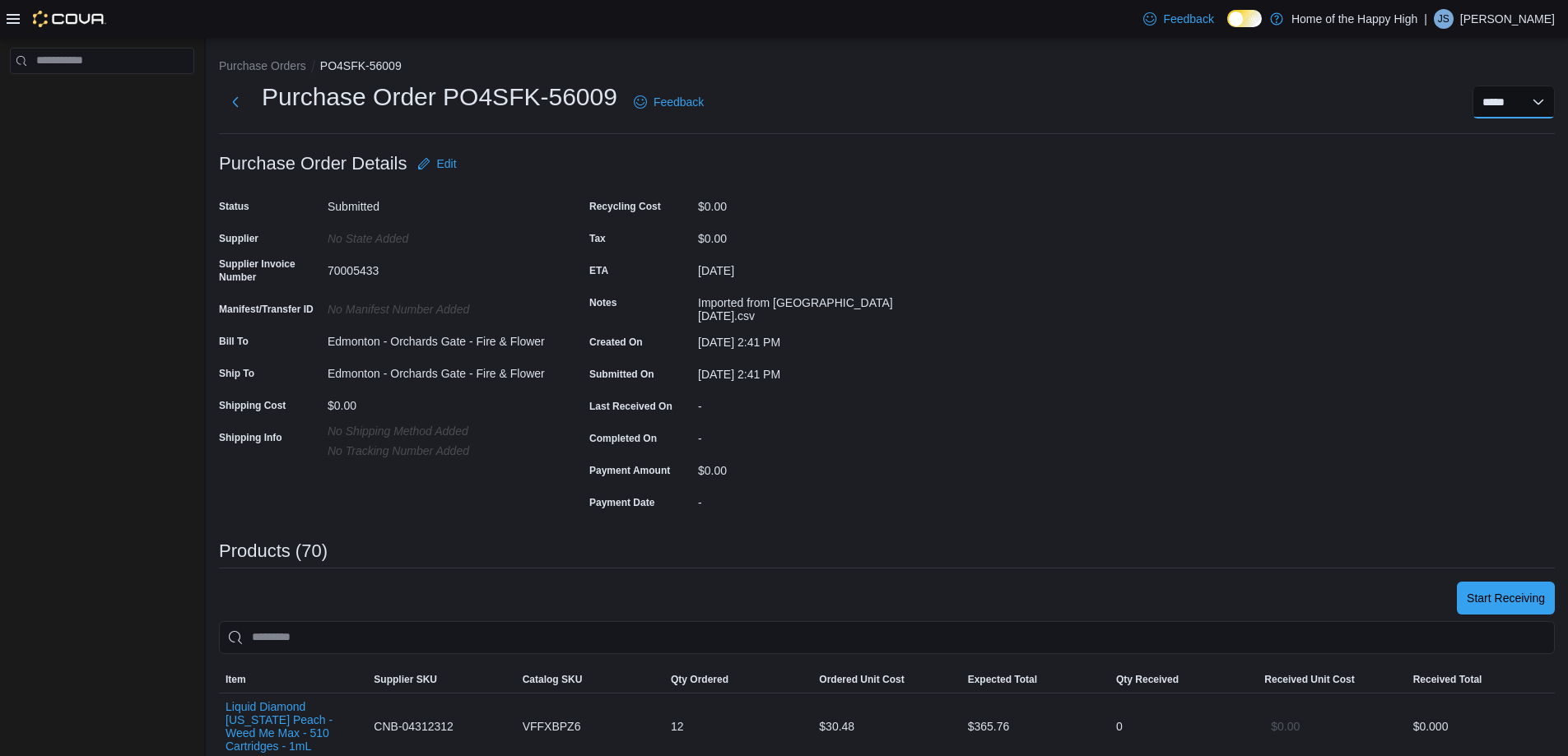
click at [1555, 101] on select "**********" at bounding box center [1514, 102] width 83 height 33
click at [1551, 108] on select "**********" at bounding box center [1514, 102] width 83 height 33
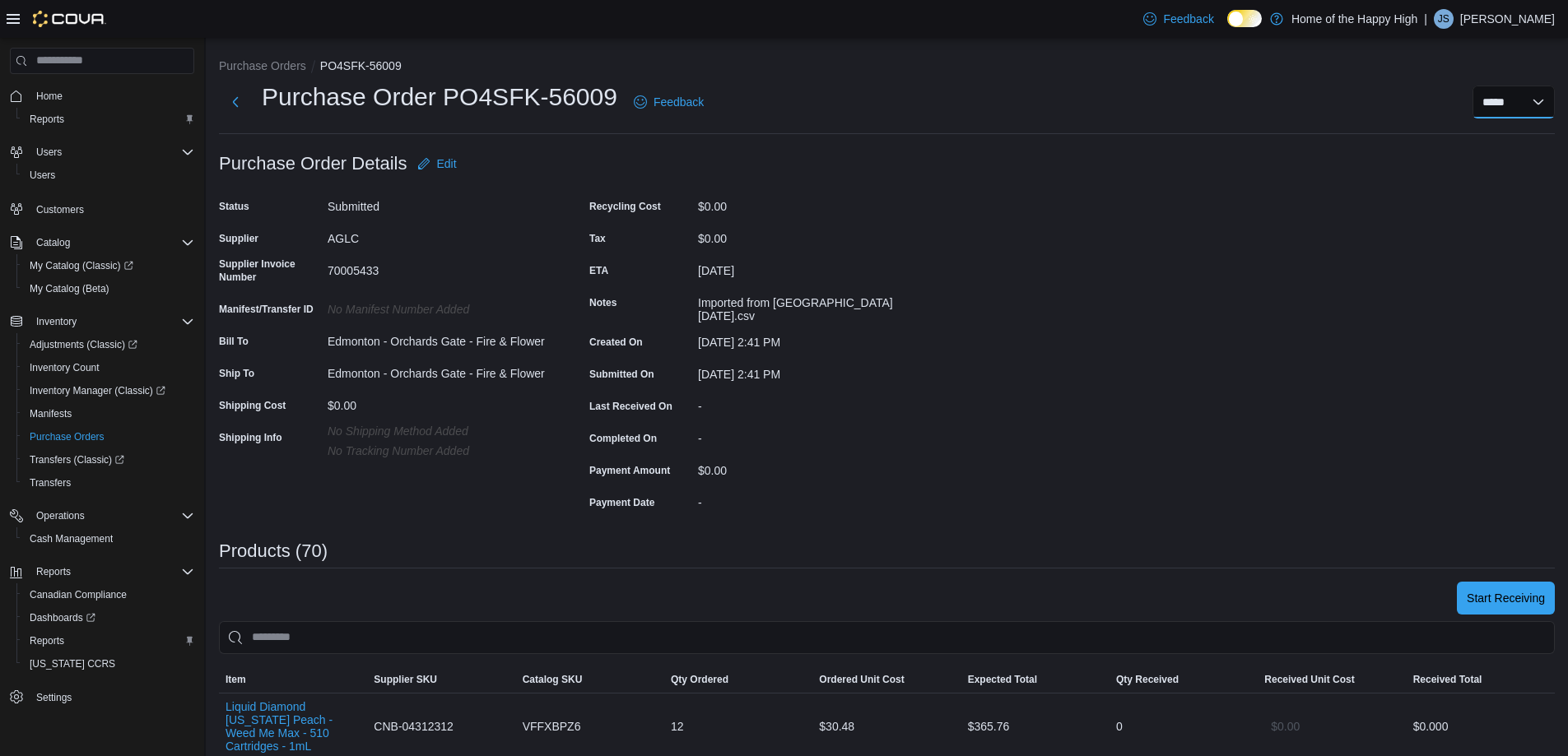
select select "**********"
select select
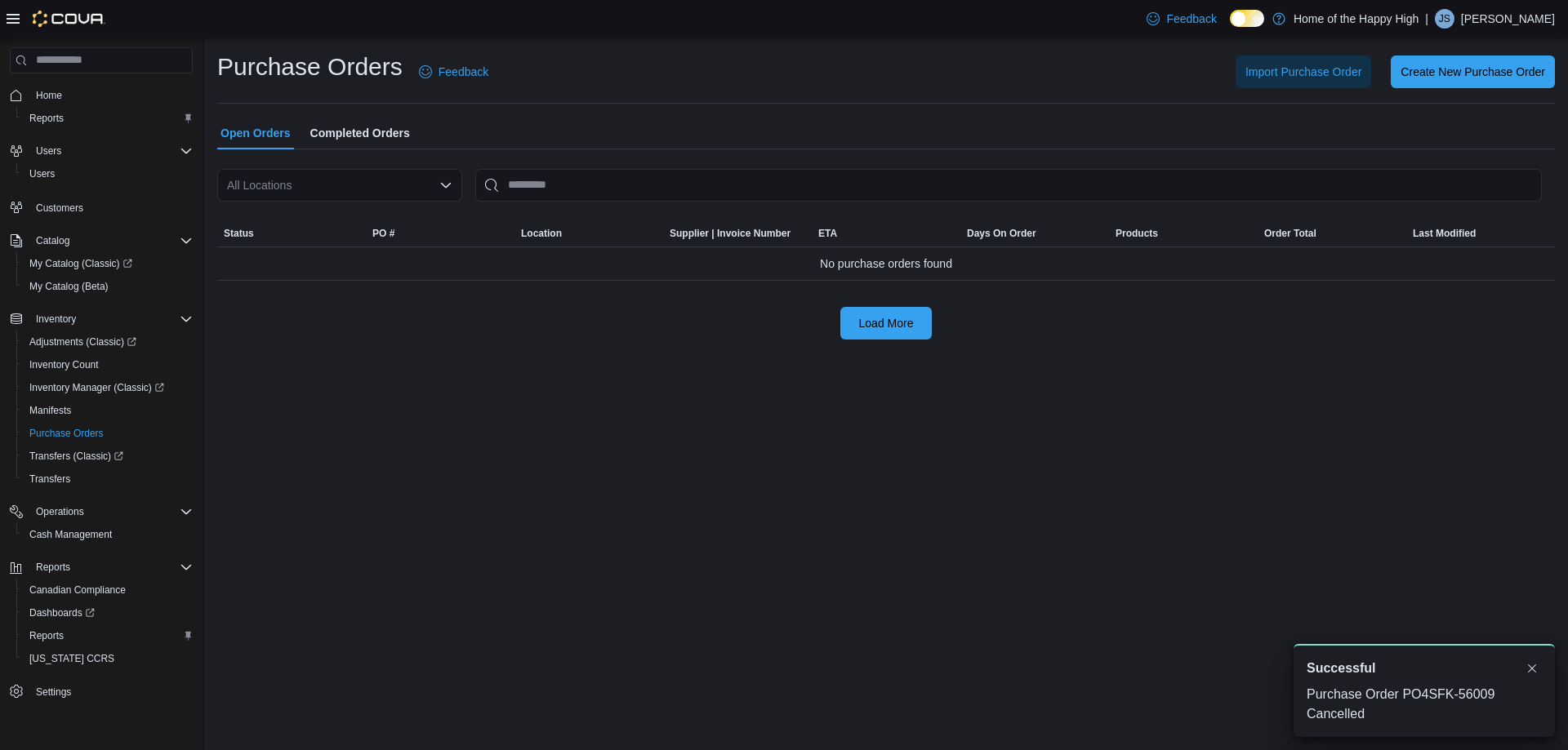
click at [390, 180] on div "All Locations" at bounding box center [340, 185] width 245 height 32
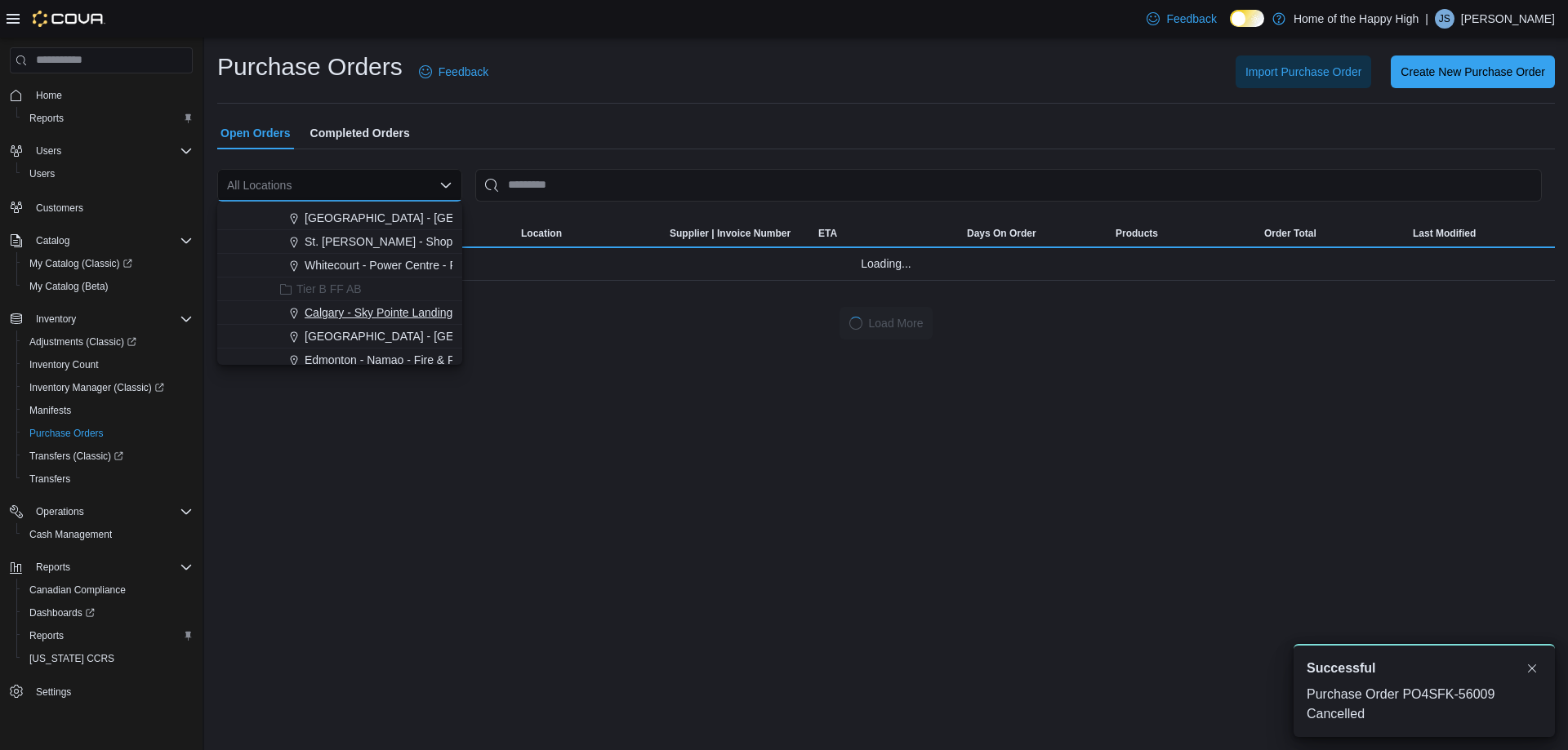
scroll to position [408, 0]
click at [393, 300] on span "Edmonton - Orchards Gate - Fire & Flower" at bounding box center [413, 302] width 215 height 17
